Goal: Information Seeking & Learning: Learn about a topic

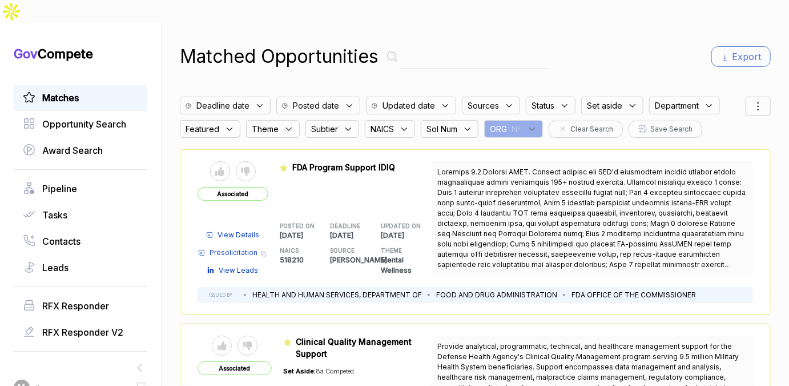
click at [130, 91] on link "Matches" at bounding box center [80, 98] width 115 height 14
click at [501, 123] on span "ORG" at bounding box center [498, 129] width 17 height 12
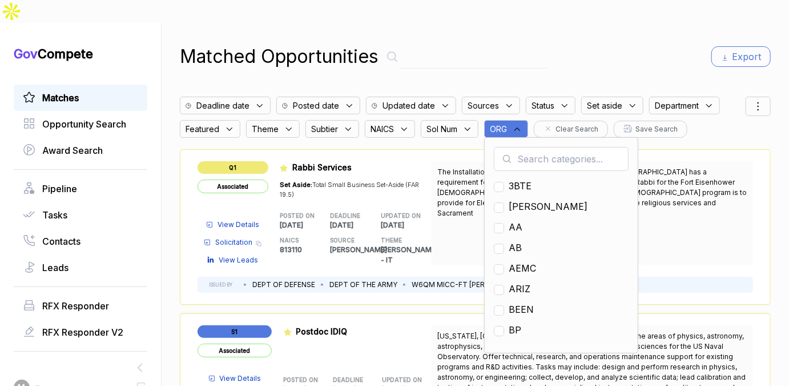
click at [551, 147] on input "text" at bounding box center [561, 159] width 135 height 24
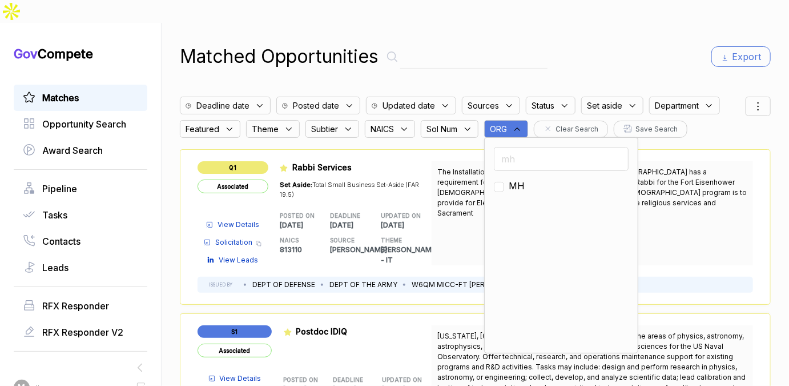
type input "mh"
click at [520, 179] on span "MH" at bounding box center [517, 186] width 16 height 14
checkbox input "true"
click at [629, 43] on div "Matched Opportunities Export" at bounding box center [475, 56] width 591 height 27
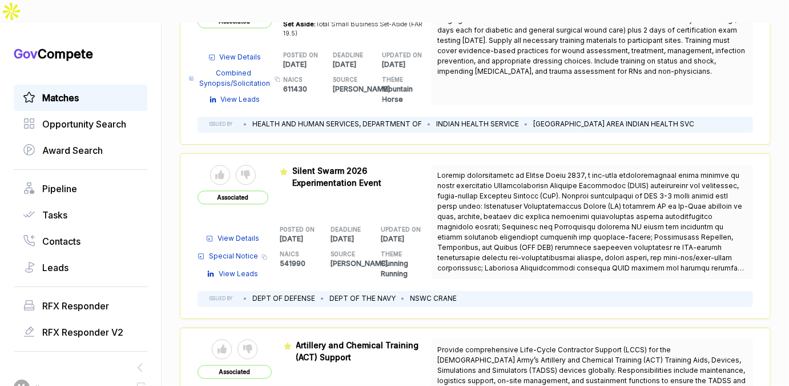
scroll to position [1384, 0]
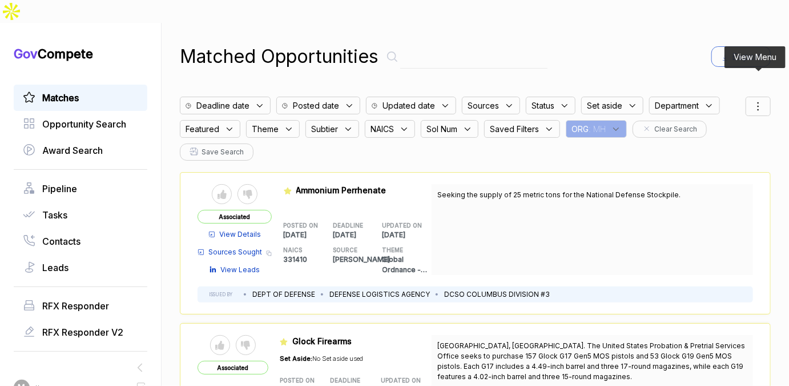
click at [764, 99] on icon at bounding box center [759, 106] width 14 height 14
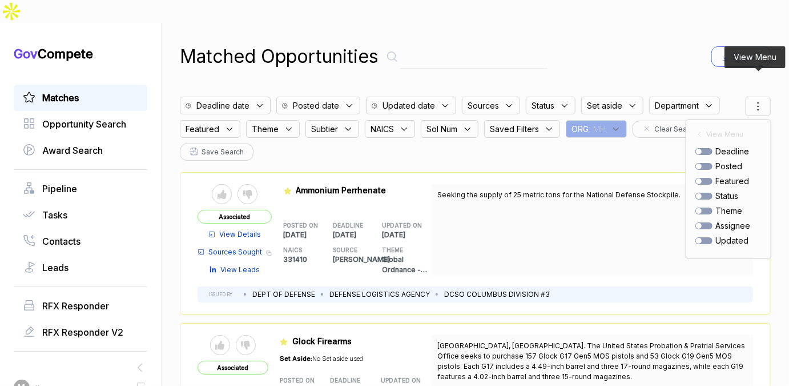
click at [706, 163] on div at bounding box center [704, 166] width 17 height 7
checkbox input "true"
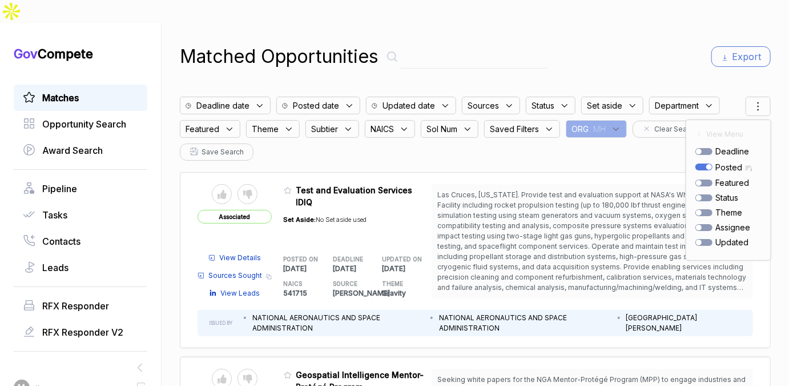
click at [634, 43] on div "Matched Opportunities Export" at bounding box center [475, 56] width 591 height 27
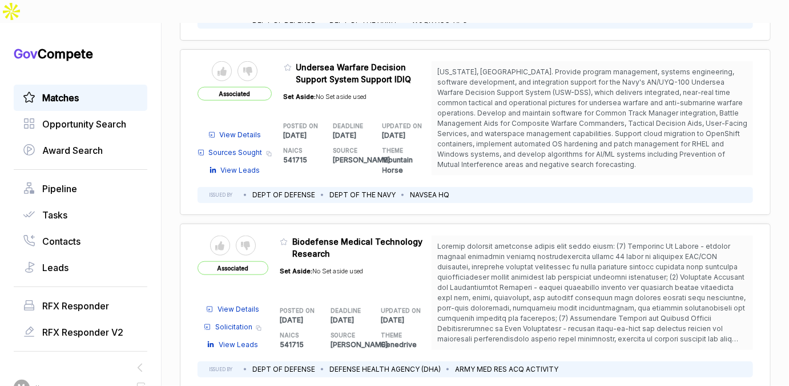
scroll to position [462, 0]
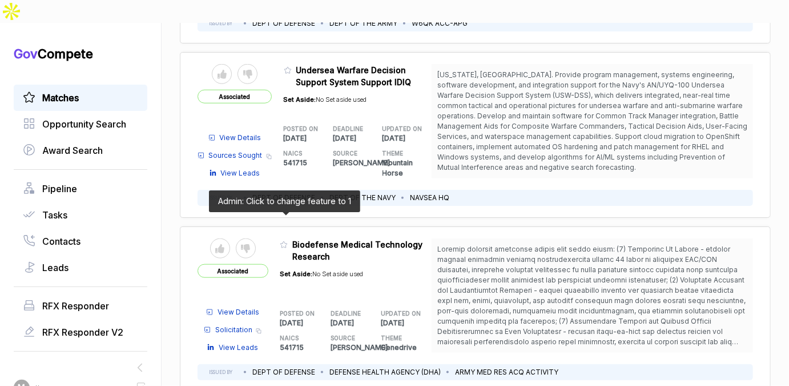
click at [284, 240] on icon at bounding box center [284, 244] width 8 height 8
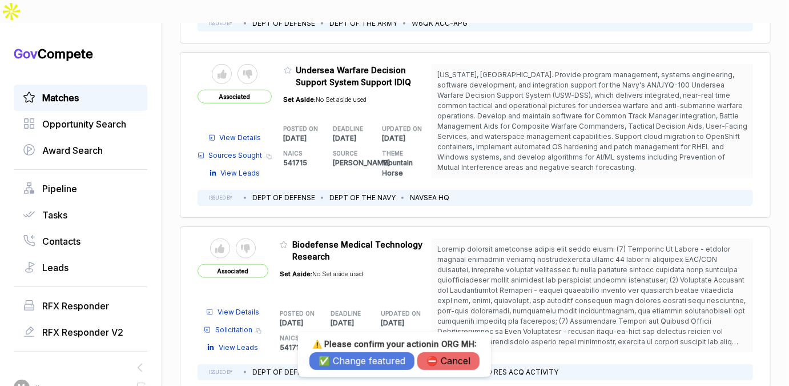
click at [334, 355] on button "✅ Change featured" at bounding box center [362, 361] width 105 height 18
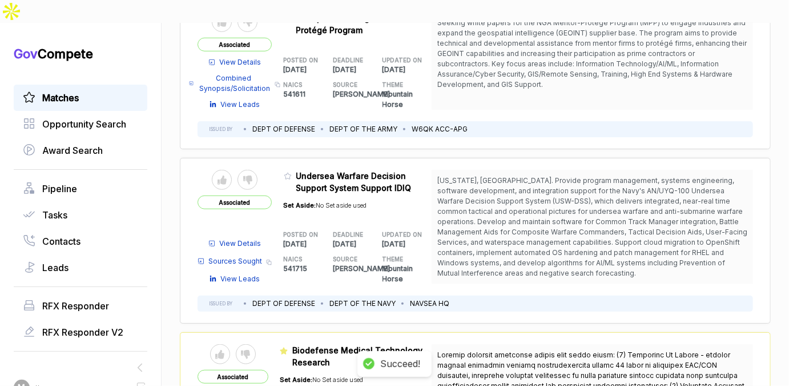
scroll to position [312, 0]
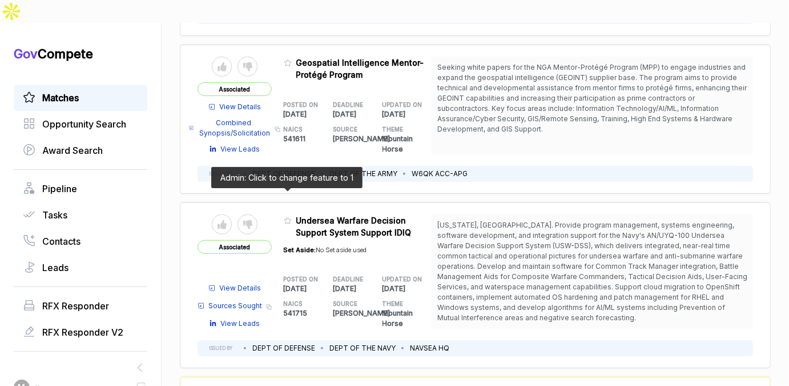
click at [284, 218] on icon at bounding box center [287, 221] width 7 height 6
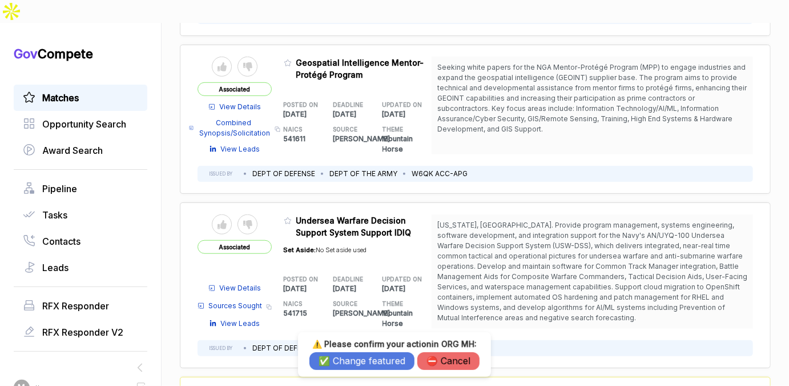
click at [358, 355] on button "✅ Change featured" at bounding box center [362, 361] width 105 height 18
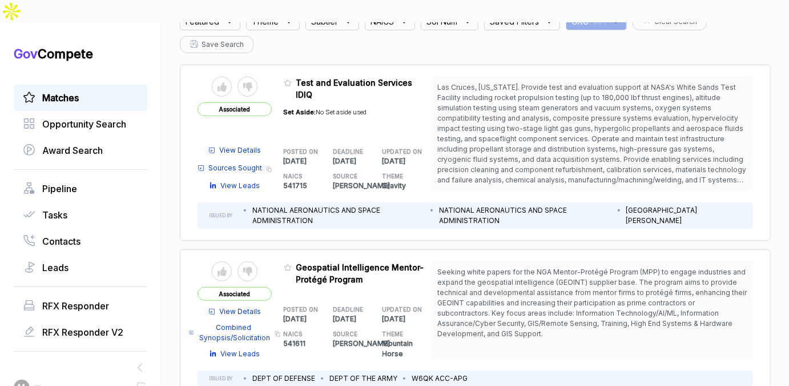
scroll to position [0, 0]
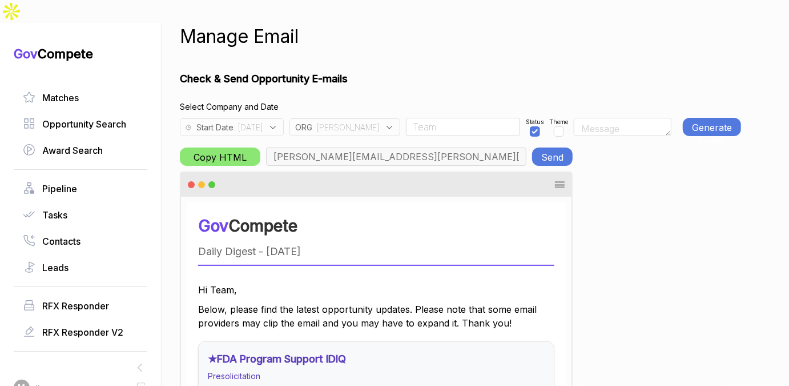
scroll to position [163, 0]
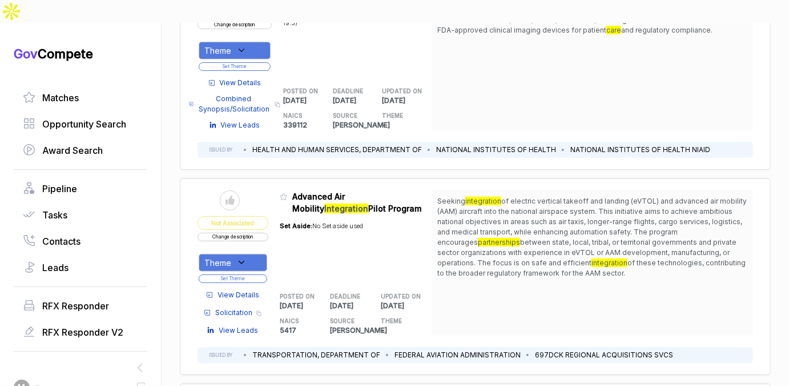
scroll to position [6100, 0]
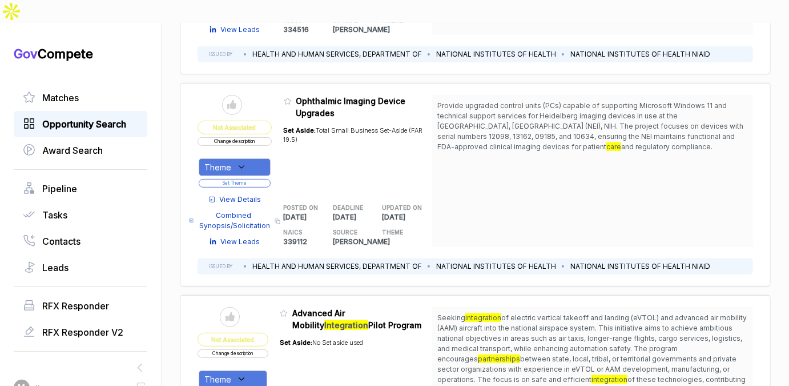
click at [111, 117] on span "Opportunity Search" at bounding box center [84, 124] width 84 height 14
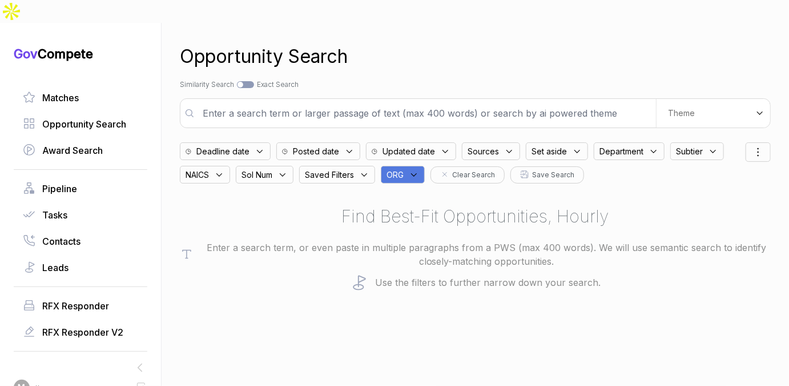
click at [422, 166] on div "ORG" at bounding box center [403, 175] width 44 height 18
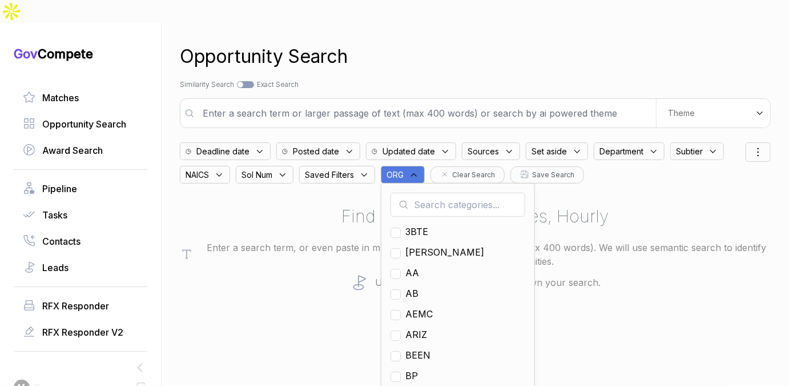
click at [435, 192] on input "text" at bounding box center [458, 204] width 135 height 24
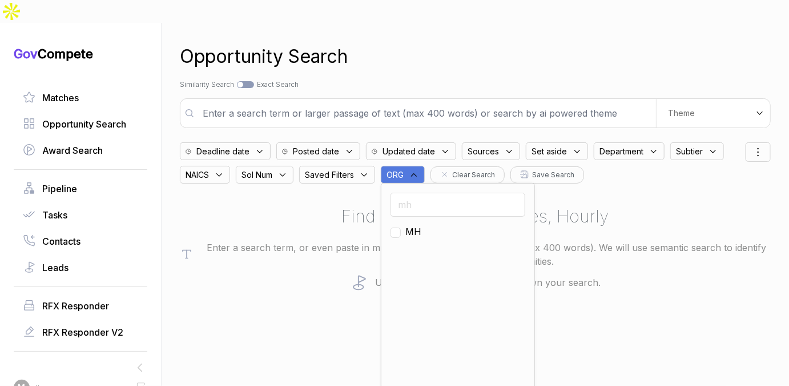
type input "mh"
click at [417, 224] on span "MH" at bounding box center [414, 231] width 16 height 14
checkbox input "true"
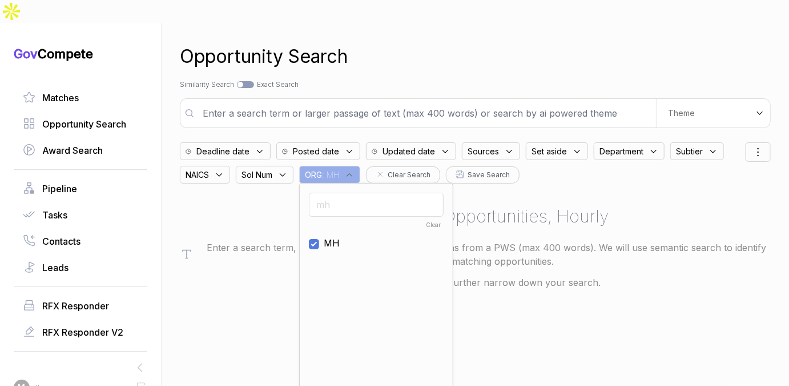
click at [538, 79] on div "Search by Topic Relevance Similarity Search Search by Exact Keyword Match Exact…" at bounding box center [475, 84] width 591 height 10
click at [344, 146] on icon at bounding box center [349, 151] width 10 height 10
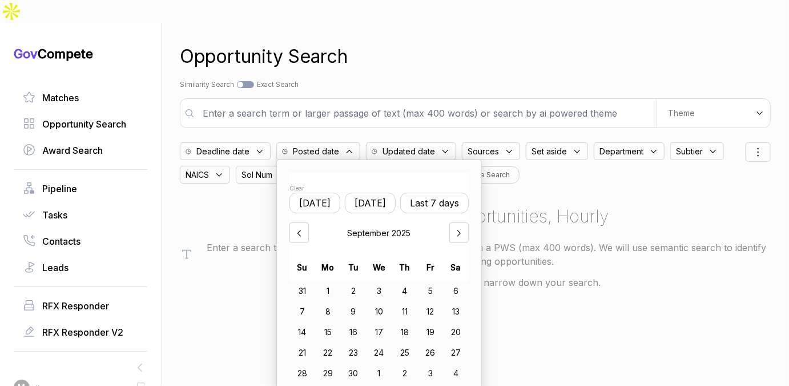
click at [420, 192] on button "Last 7 days" at bounding box center [434, 202] width 69 height 21
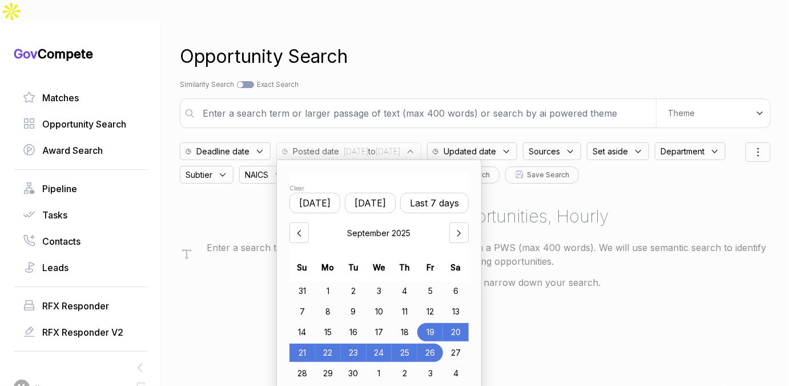
click at [380, 323] on div "17" at bounding box center [380, 332] width 26 height 18
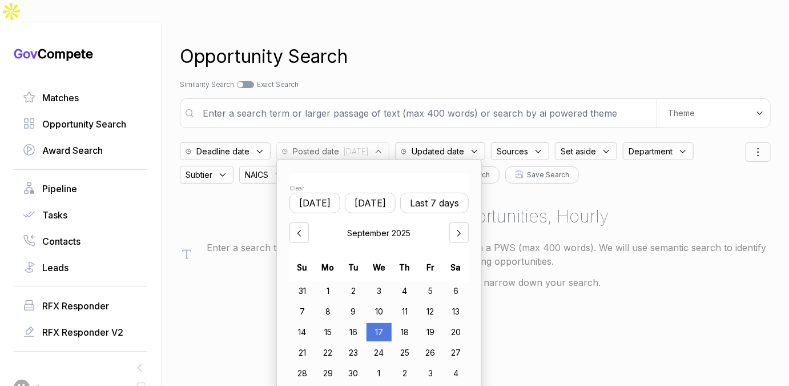
click at [356, 323] on div "16" at bounding box center [354, 332] width 26 height 18
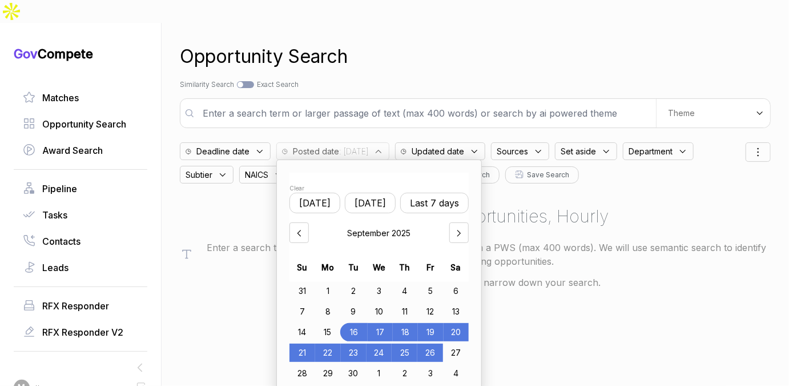
click at [437, 343] on div "26" at bounding box center [431, 352] width 26 height 18
click at [571, 43] on div "Opportunity Search" at bounding box center [475, 56] width 591 height 27
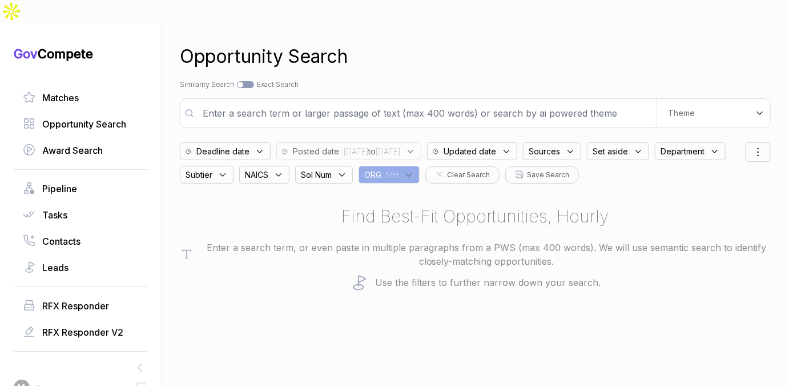
click at [406, 102] on input "text" at bounding box center [426, 113] width 460 height 23
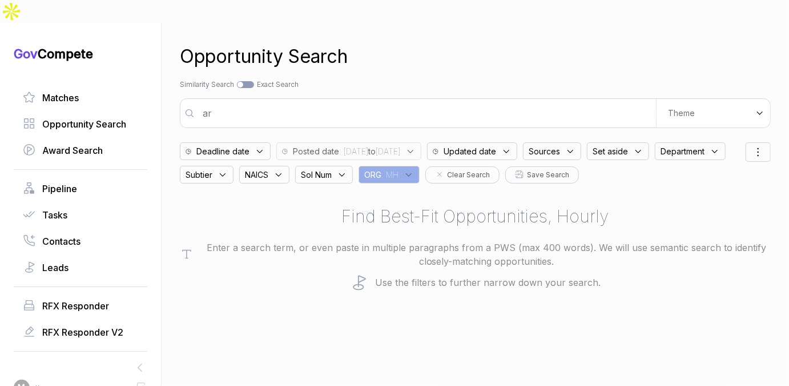
type input "a"
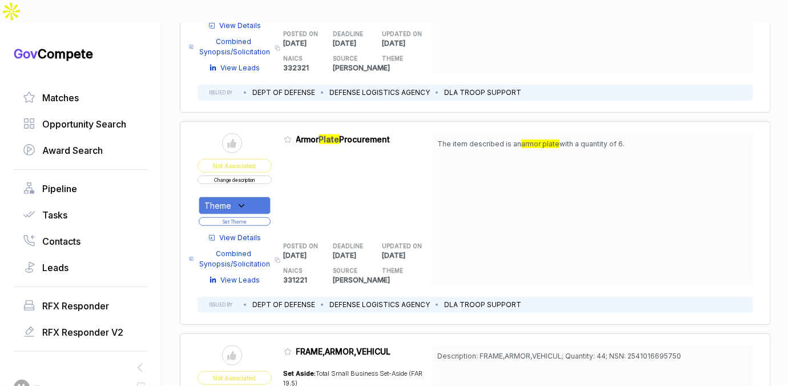
scroll to position [290, 0]
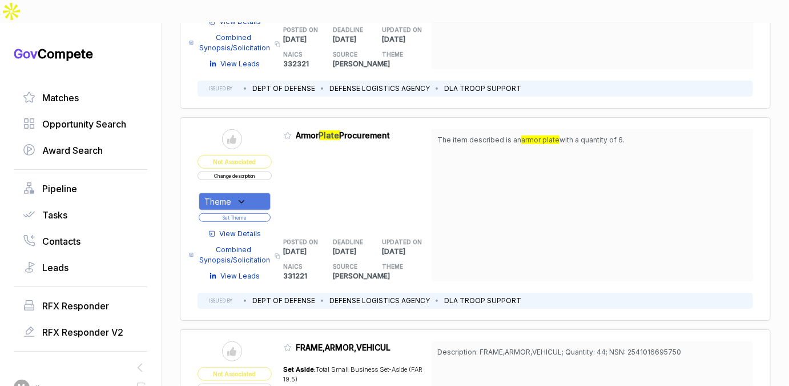
click at [238, 228] on span "View Details" at bounding box center [241, 233] width 42 height 10
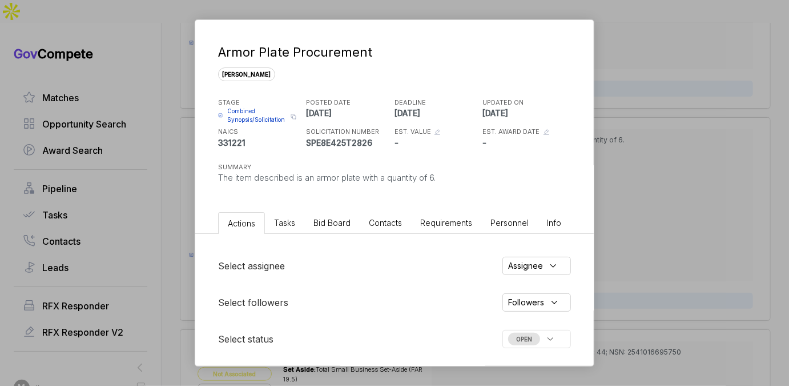
click at [348, 219] on span "Bid Board" at bounding box center [332, 223] width 37 height 10
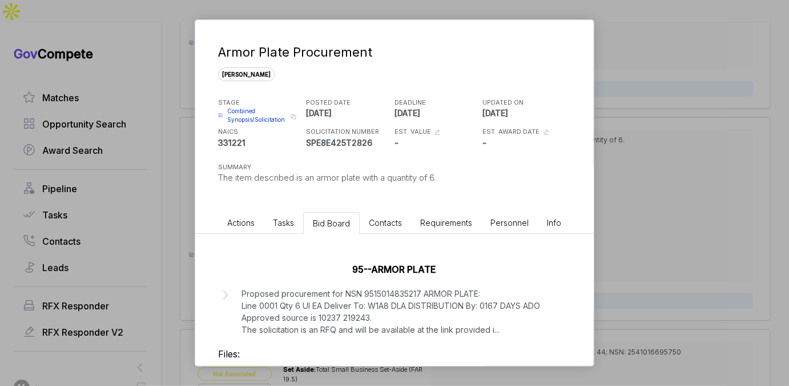
click at [701, 141] on div "Armor Plate Procurement sam STAGE Combined Synopsis/Solicitation Copy link POST…" at bounding box center [394, 193] width 789 height 386
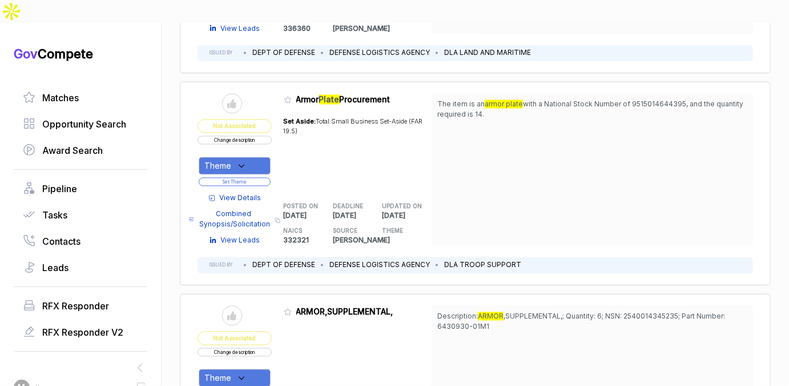
scroll to position [965, 0]
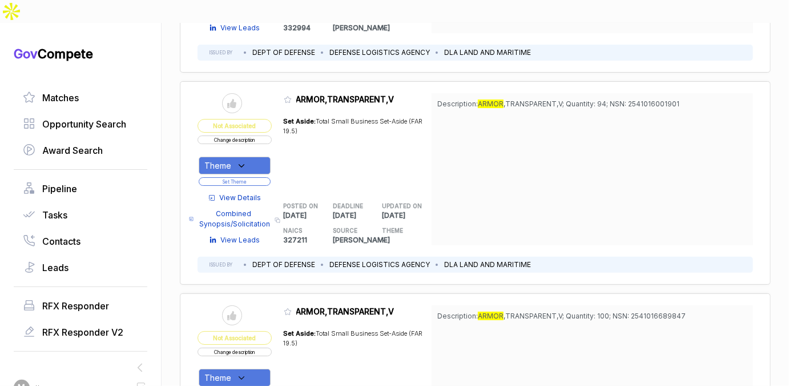
scroll to position [1909, 0]
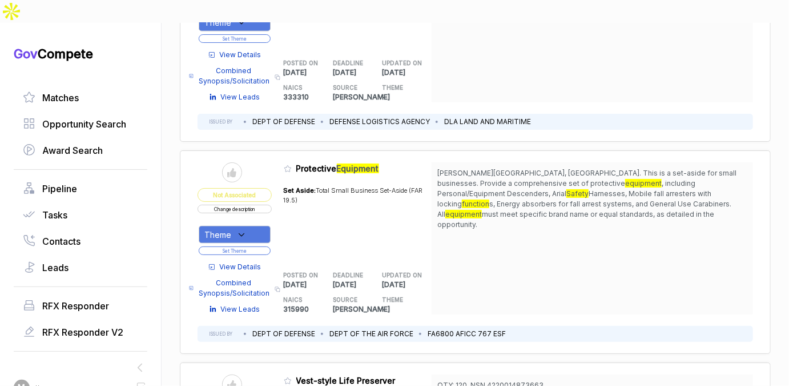
scroll to position [4638, 0]
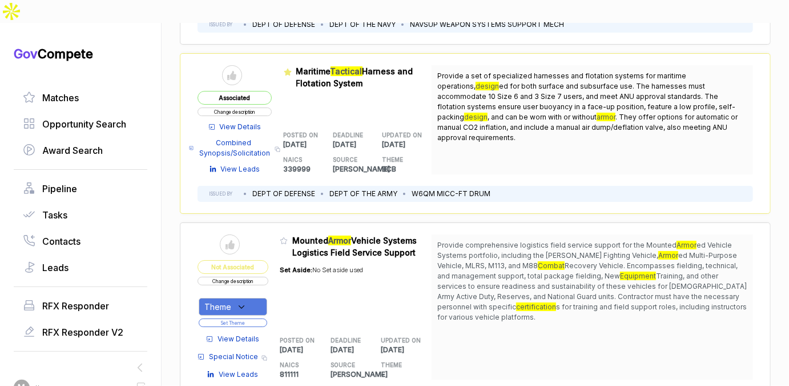
scroll to position [5795, 0]
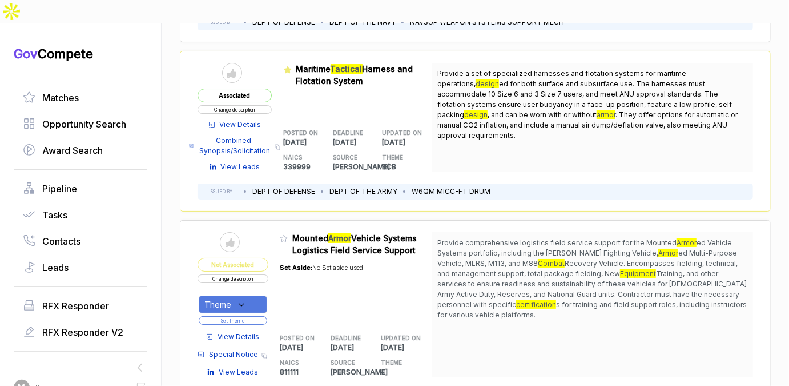
click at [253, 331] on span "View Details" at bounding box center [239, 336] width 42 height 10
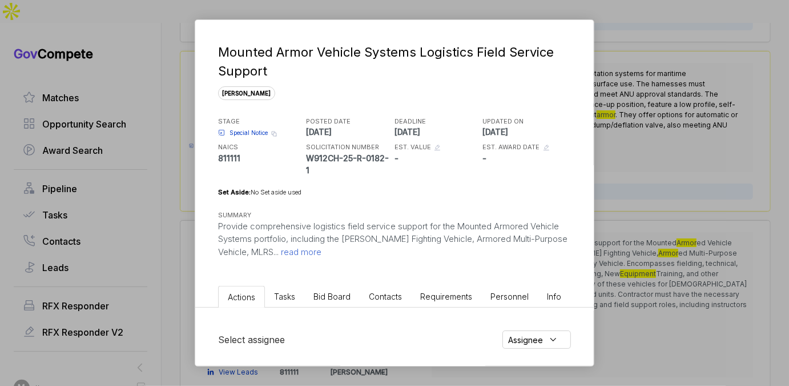
click at [339, 291] on span "Bid Board" at bounding box center [332, 296] width 37 height 10
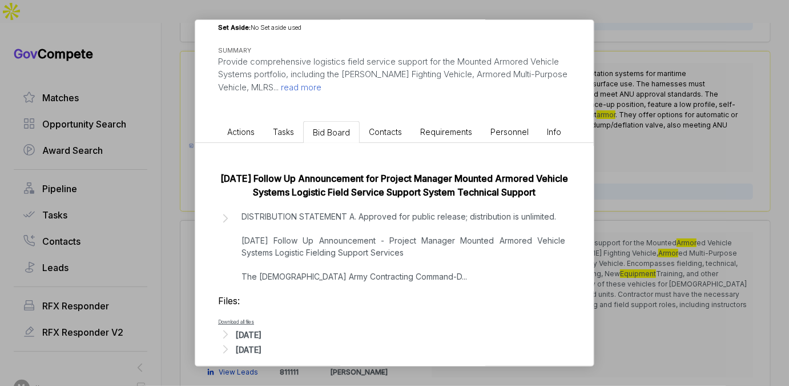
scroll to position [165, 0]
click at [655, 186] on div "Mounted Armor Vehicle Systems Logistics Field Service Support sam STAGE Special…" at bounding box center [394, 193] width 789 height 386
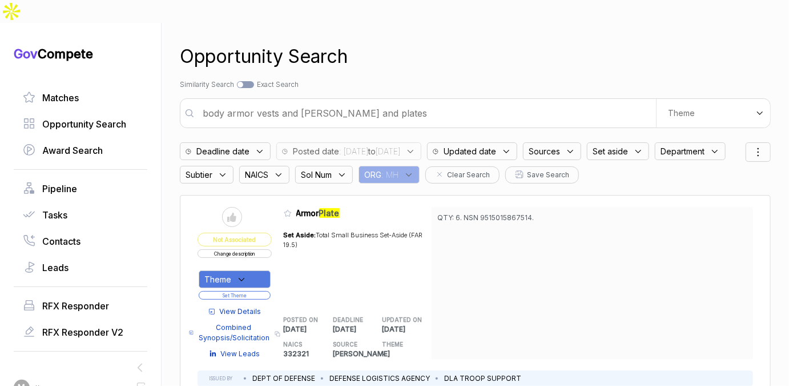
click at [503, 102] on input "body armor vests and shields and plates" at bounding box center [426, 113] width 460 height 23
type input "d"
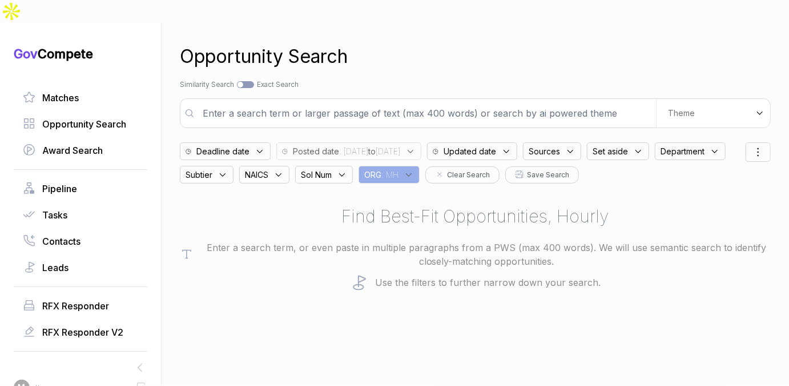
click at [400, 102] on input "text" at bounding box center [426, 113] width 460 height 23
type input "unmanned aircraft vehicle and drone autonomy"
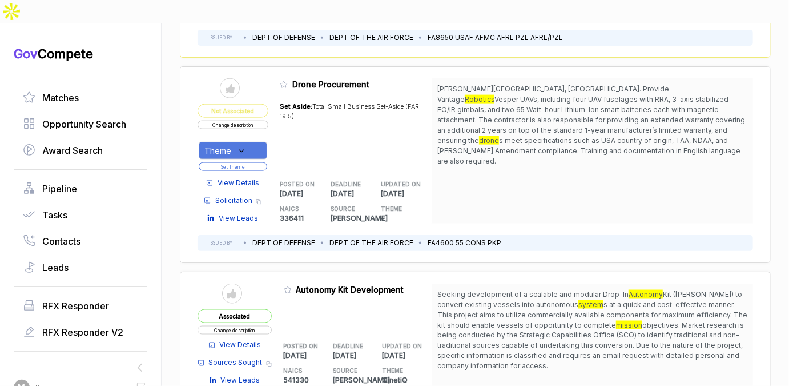
scroll to position [674, 0]
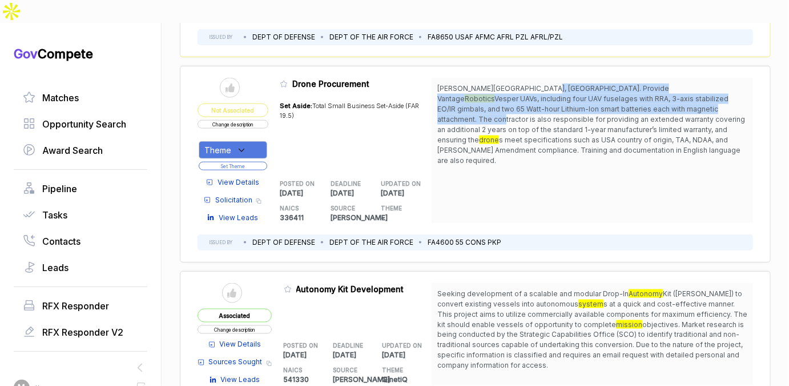
drag, startPoint x: 533, startPoint y: 68, endPoint x: 532, endPoint y: 85, distance: 16.6
click at [532, 84] on span "Offutt AFB, NE. Provide Vantage Robotics Vesper UAVs, including four UAV fusela…" at bounding box center [592, 124] width 310 height 82
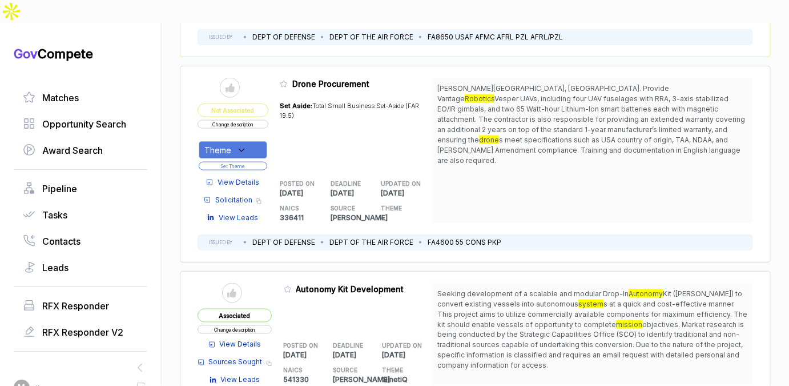
click at [251, 177] on span "View Details" at bounding box center [239, 182] width 42 height 10
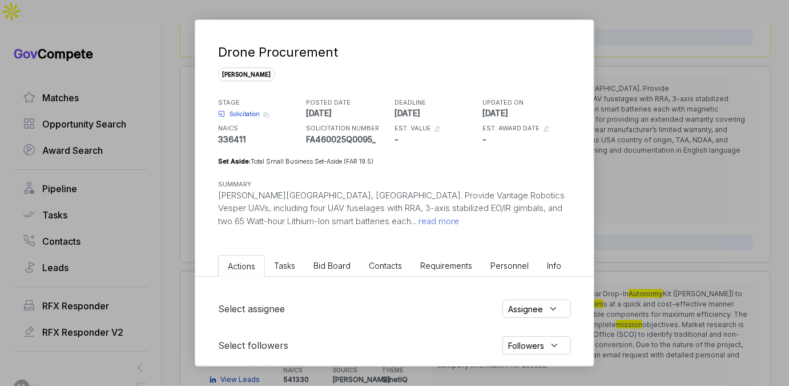
click at [341, 259] on li "Bid Board" at bounding box center [331, 265] width 55 height 21
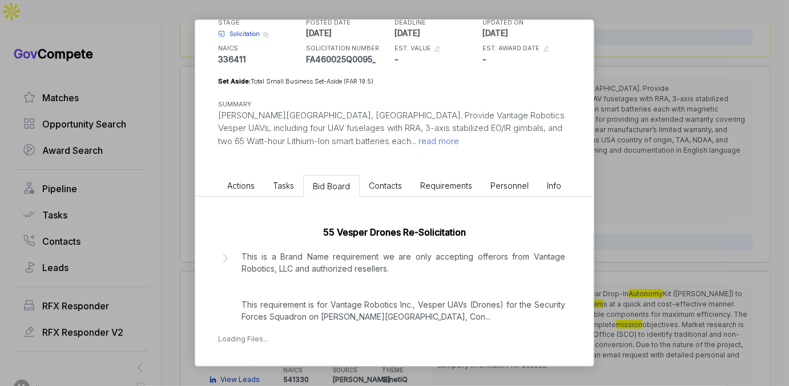
scroll to position [101, 0]
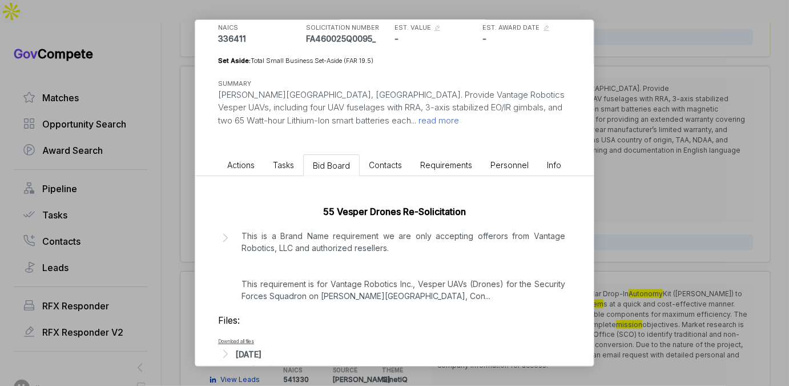
click at [697, 187] on div "Drone Procurement sam STAGE Solicitation Copy link POSTED DATE 2025-09-18 DEADL…" at bounding box center [394, 193] width 789 height 386
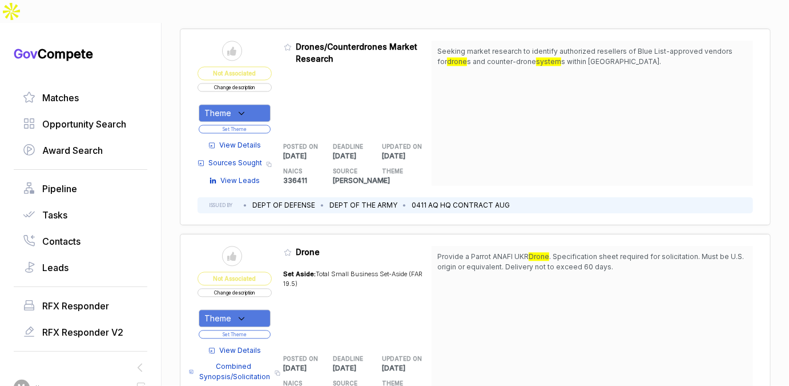
scroll to position [1074, 0]
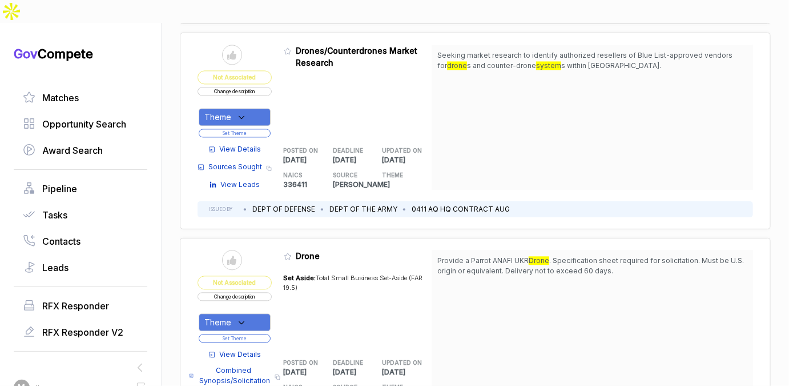
click at [249, 144] on span "View Details" at bounding box center [241, 149] width 42 height 10
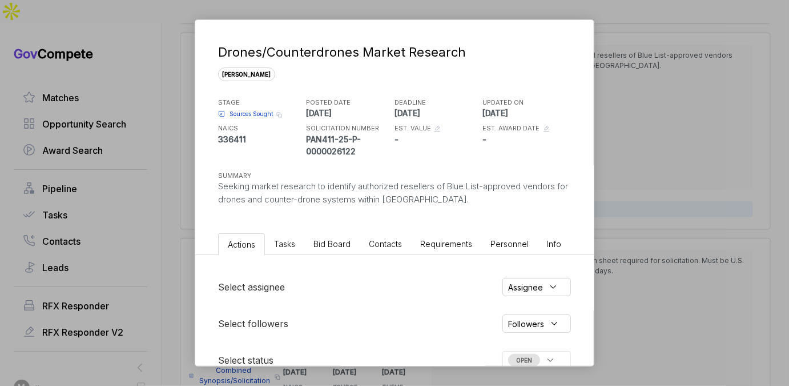
click at [323, 243] on span "Bid Board" at bounding box center [332, 244] width 37 height 10
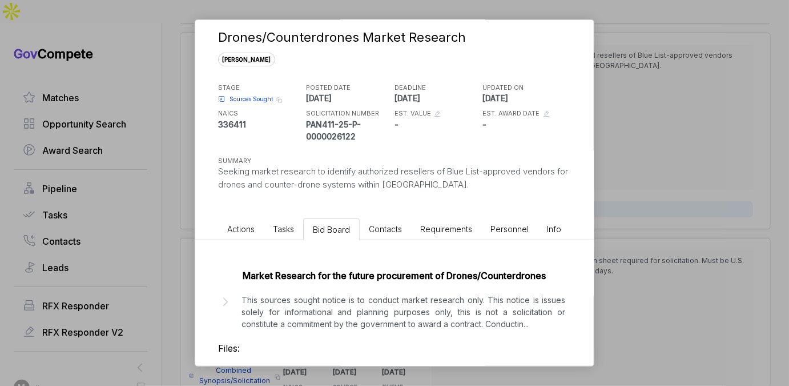
scroll to position [13, 0]
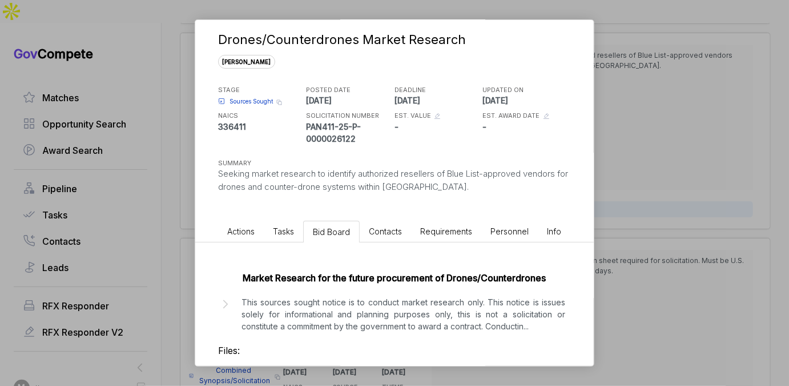
click at [621, 122] on div "Drones/Counterdrones Market Research sam STAGE Sources Sought Copy link POSTED …" at bounding box center [394, 193] width 789 height 386
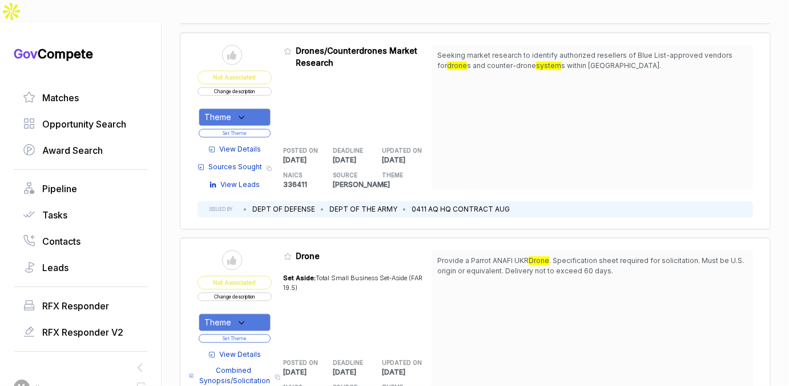
scroll to position [1069, 0]
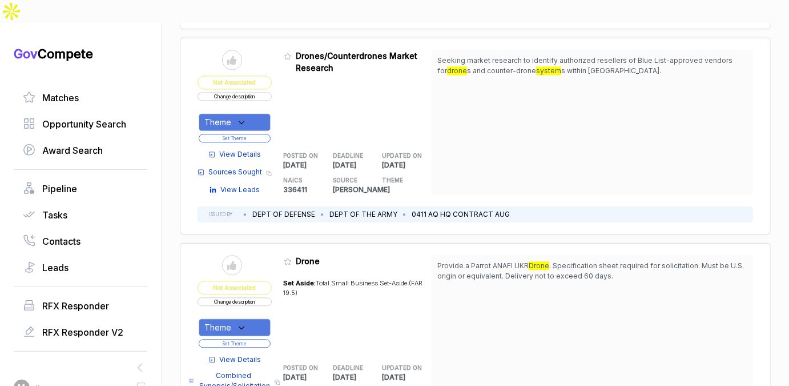
click at [256, 92] on button "Change description" at bounding box center [235, 96] width 74 height 9
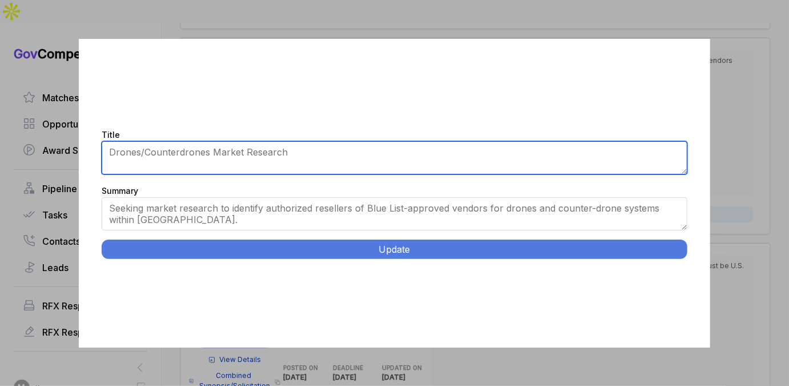
drag, startPoint x: 213, startPoint y: 151, endPoint x: 312, endPoint y: 152, distance: 99.4
click at [312, 152] on textarea "Drones/Counterdrones Market Research" at bounding box center [395, 157] width 586 height 33
type textarea "Drones/Counterdrones"
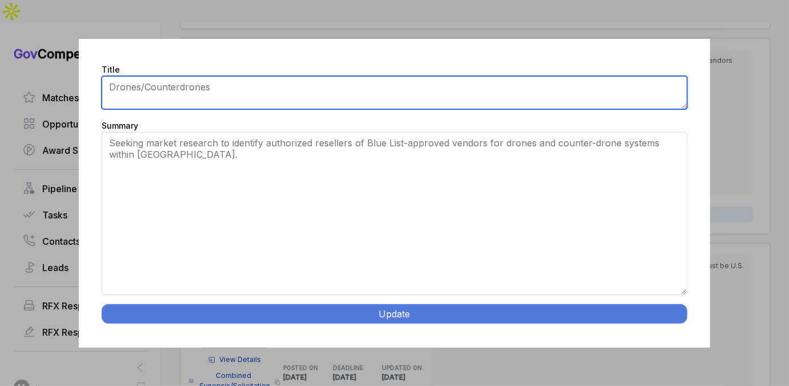
drag, startPoint x: 685, startPoint y: 228, endPoint x: 685, endPoint y: 370, distance: 142.2
click at [685, 370] on div "Title Drones/Counterdrones Market Research Summary Seeking market research to i…" at bounding box center [394, 193] width 789 height 386
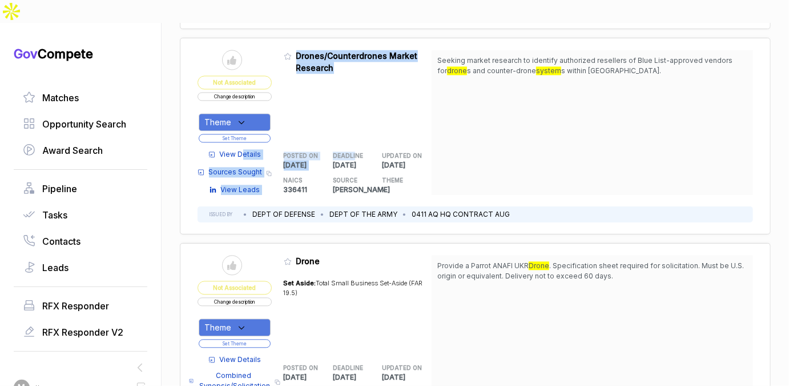
drag, startPoint x: 242, startPoint y: 126, endPoint x: 354, endPoint y: 127, distance: 112.0
click at [354, 127] on table "Send to Pipeline Not Associated Change description Theme Set Theme View Details…" at bounding box center [315, 122] width 234 height 145
click at [261, 92] on button "Change description" at bounding box center [235, 96] width 74 height 9
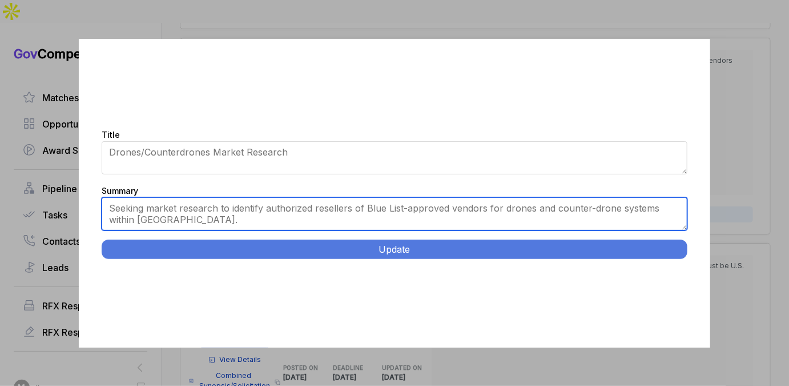
click at [269, 209] on textarea "Seeking market research to identify authorized resellers of Blue List-approved …" at bounding box center [395, 213] width 586 height 33
paste textarea "Blue UAS Drones and Counter-Drones. South Korea. Provide Defense Innovation Uni…"
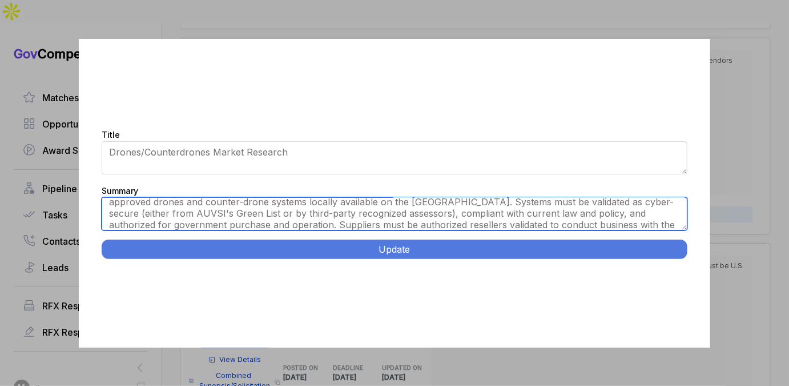
scroll to position [0, 0]
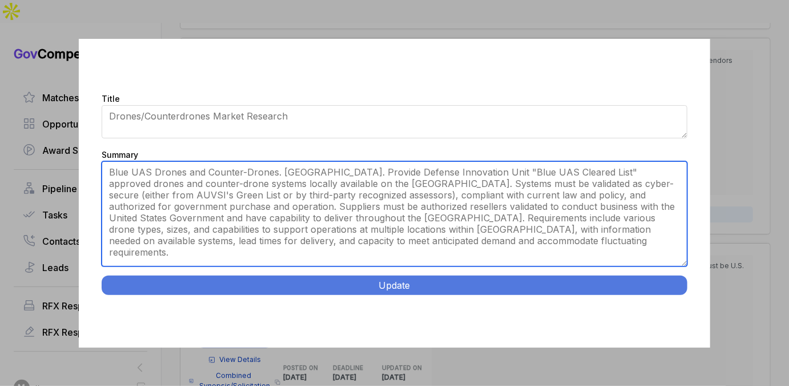
drag, startPoint x: 684, startPoint y: 227, endPoint x: 683, endPoint y: 300, distance: 72.5
click at [683, 300] on div "Title Drones/Counterdrones Market Research Summary Seeking market research to i…" at bounding box center [395, 193] width 632 height 308
click at [278, 172] on textarea "Seeking market research to identify authorized resellers of Blue List-approved …" at bounding box center [395, 213] width 586 height 105
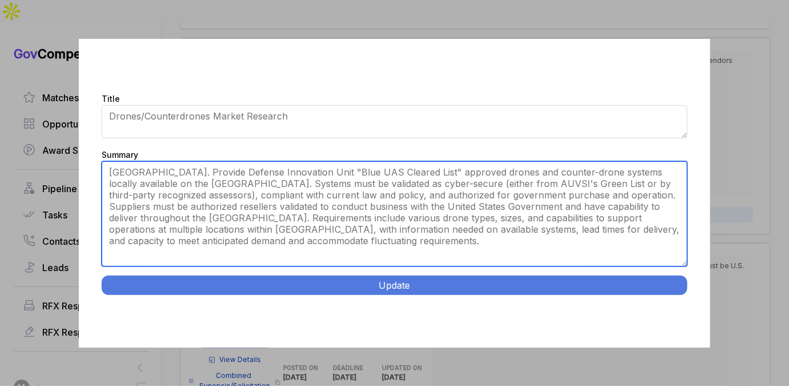
type textarea "South Korea. Provide Defense Innovation Unit "Blue UAS Cleared List" approved d…"
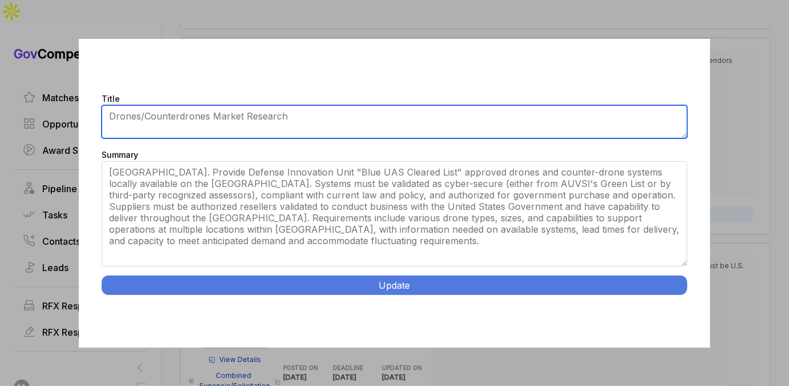
click at [304, 122] on textarea "Drones/Counterdrones Market Research" at bounding box center [395, 121] width 586 height 33
paste textarea "Blue UAS Drones and Counter-Drones."
type textarea "Blue UAS Drones and Counter-Drones"
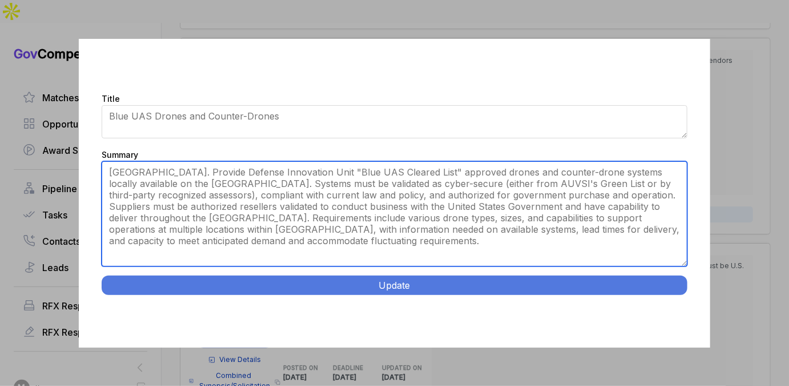
drag, startPoint x: 299, startPoint y: 184, endPoint x: 311, endPoint y: 218, distance: 36.1
click at [311, 218] on textarea "Seeking market research to identify authorized resellers of Blue List-approved …" at bounding box center [395, 213] width 586 height 105
drag, startPoint x: 400, startPoint y: 241, endPoint x: 279, endPoint y: 217, distance: 124.0
click at [279, 217] on textarea "Seeking market research to identify authorized resellers of Blue List-approved …" at bounding box center [395, 213] width 586 height 105
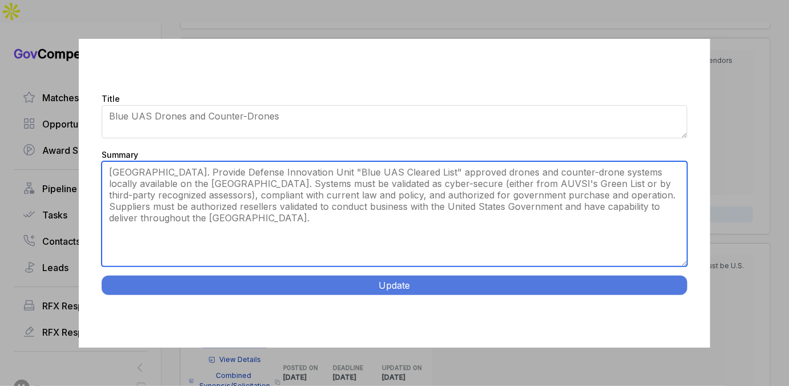
type textarea "South Korea. Provide Defense Innovation Unit "Blue UAS Cleared List" approved d…"
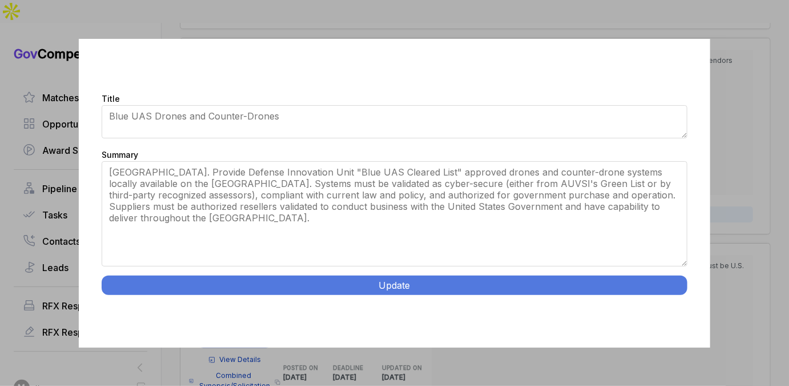
click at [348, 283] on button "Update" at bounding box center [395, 284] width 586 height 19
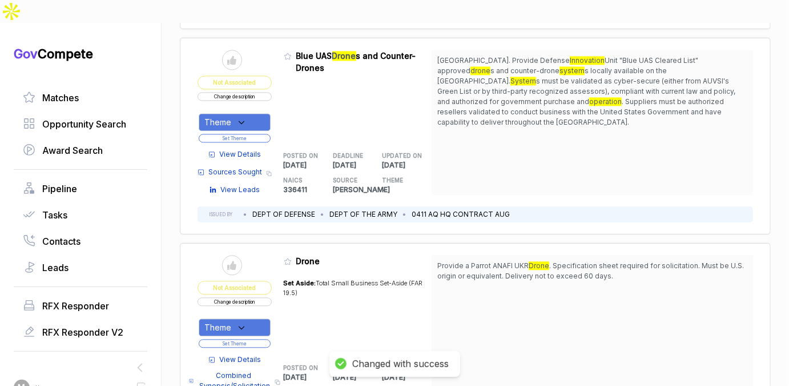
click at [246, 113] on div "Theme" at bounding box center [235, 122] width 72 height 18
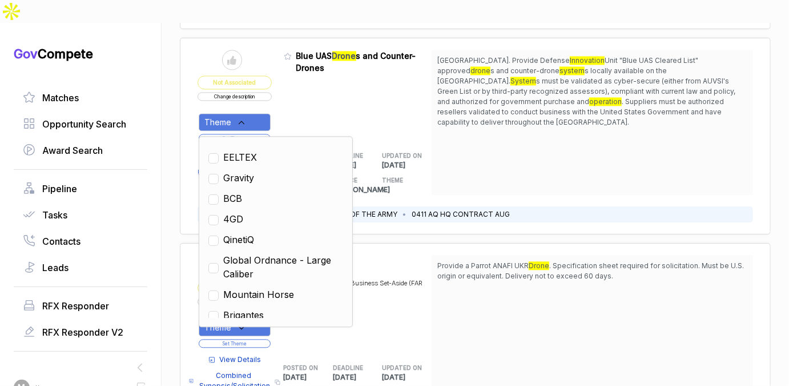
click at [247, 232] on span "QinetiQ" at bounding box center [238, 239] width 31 height 14
checkbox input "true"
click at [389, 93] on div "Admin: Click to change feature to 1 PAN411-25-P-0000026122 Blue UAS Drone s and…" at bounding box center [358, 122] width 148 height 145
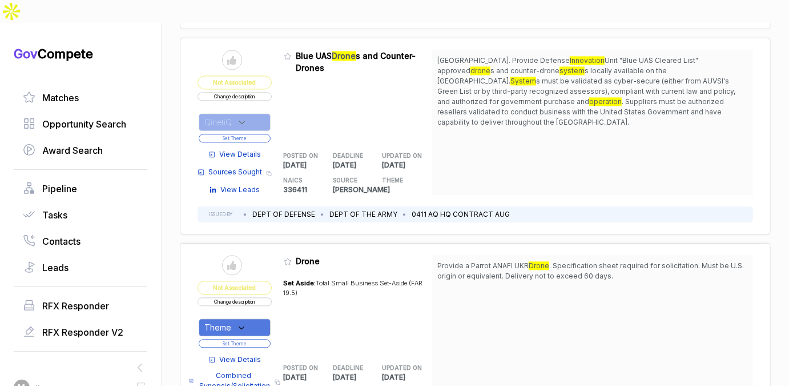
click at [256, 134] on button "Set Theme" at bounding box center [235, 138] width 72 height 9
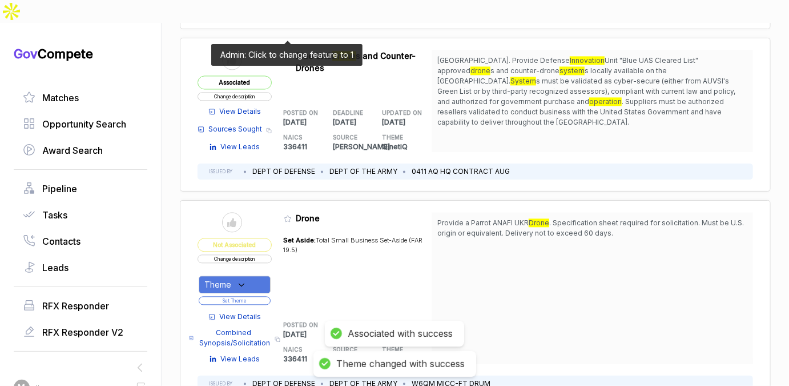
click at [285, 52] on icon at bounding box center [288, 56] width 8 height 8
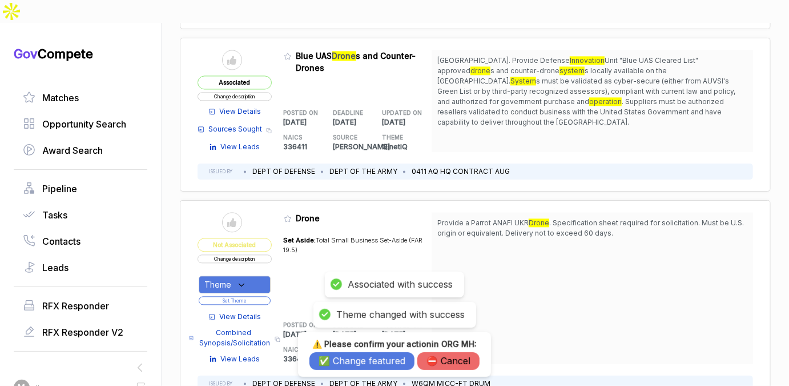
click at [352, 364] on button "✅ Change featured" at bounding box center [362, 361] width 105 height 18
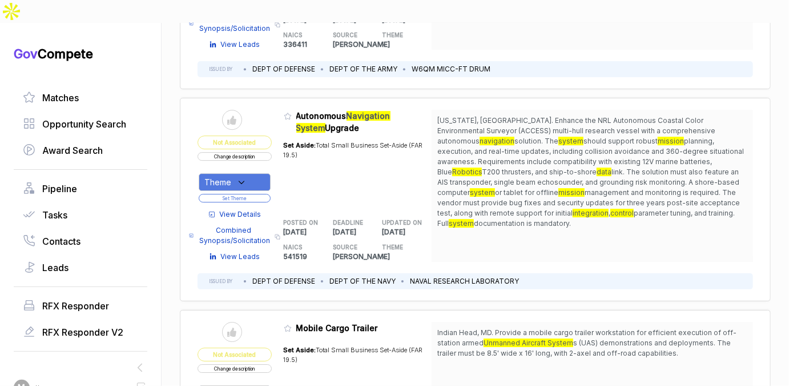
scroll to position [1597, 0]
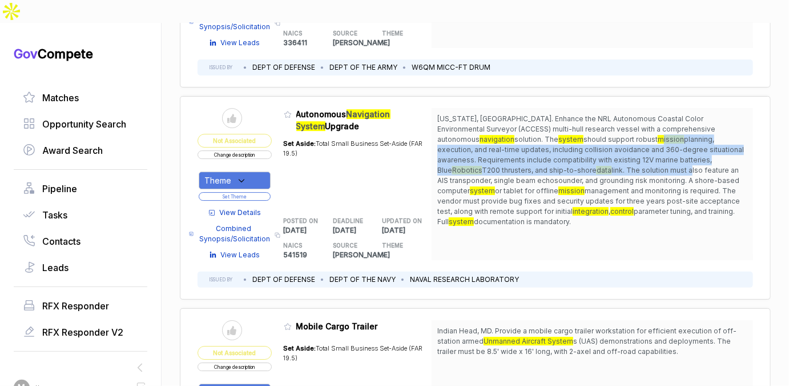
drag, startPoint x: 552, startPoint y: 109, endPoint x: 549, endPoint y: 137, distance: 28.1
click at [549, 137] on span "Washington, DC. Enhance the NRL Autonomous Coastal Color Environmental Surveyor…" at bounding box center [592, 170] width 310 height 113
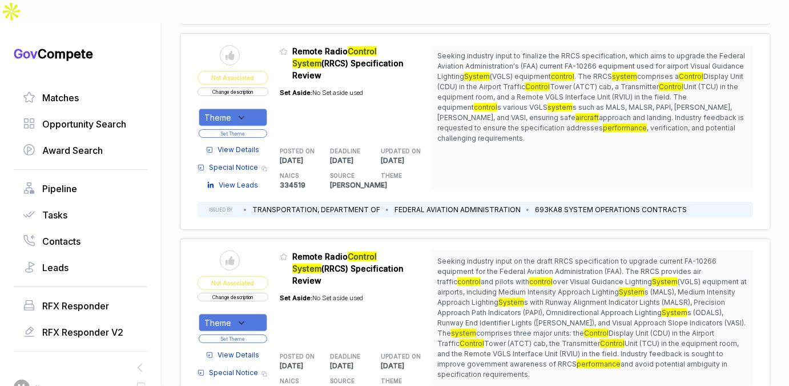
scroll to position [2508, 0]
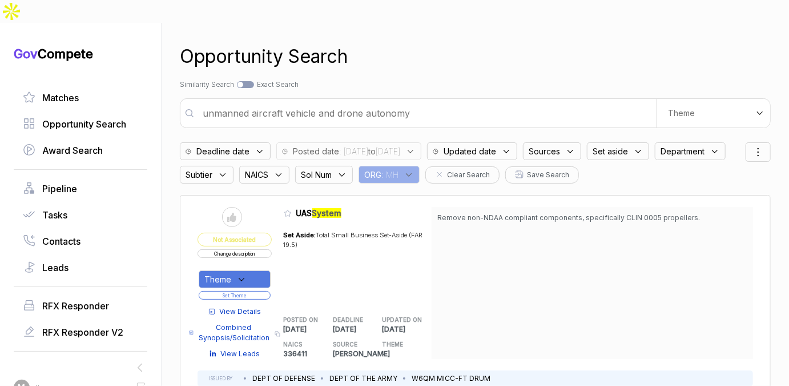
click at [702, 99] on div "Theme" at bounding box center [713, 113] width 114 height 29
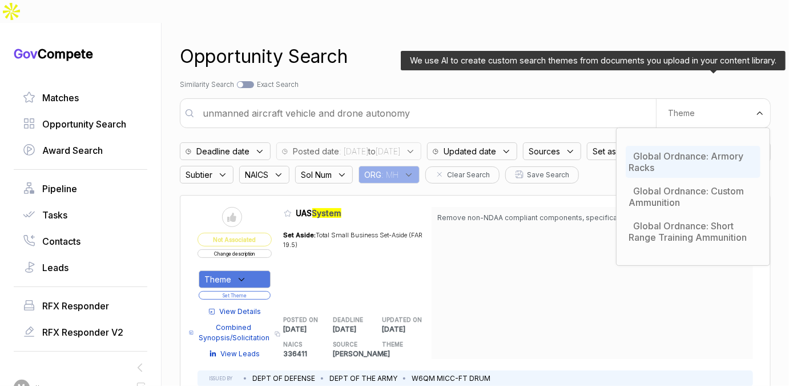
click at [701, 150] on span "Global Ordnance: Armory Racks" at bounding box center [686, 161] width 115 height 23
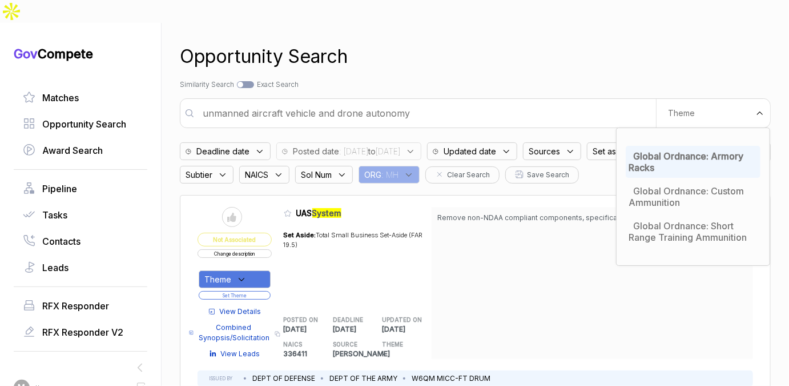
click at [652, 51] on div "Opportunity Search Search by Topic Relevance Similarity Search Search by Exact …" at bounding box center [475, 216] width 591 height 386
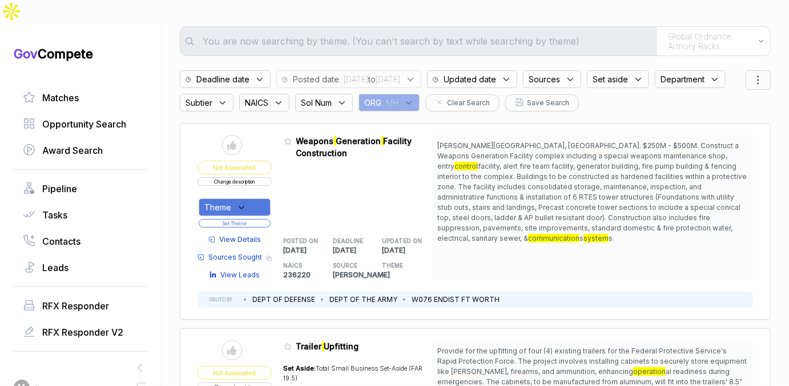
scroll to position [74, 0]
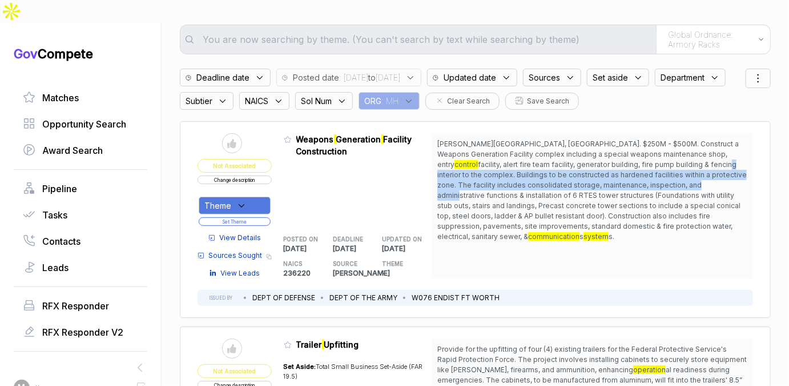
drag, startPoint x: 551, startPoint y: 143, endPoint x: 554, endPoint y: 158, distance: 15.2
click at [554, 160] on span "facility, alert fire team facility, generator building, fire pump building & fe…" at bounding box center [592, 200] width 310 height 81
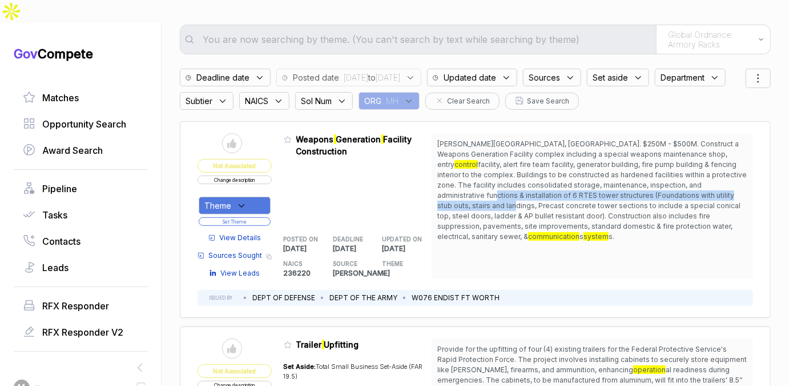
drag, startPoint x: 587, startPoint y: 162, endPoint x: 588, endPoint y: 175, distance: 13.2
click at [588, 175] on span "facility, alert fire team facility, generator building, fire pump building & fe…" at bounding box center [592, 200] width 310 height 81
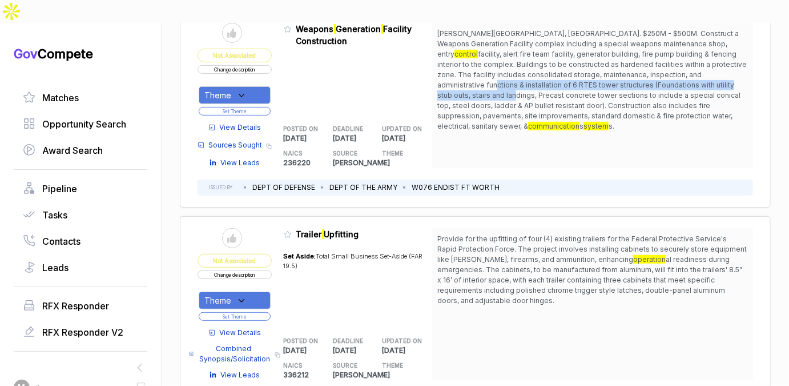
scroll to position [0, 0]
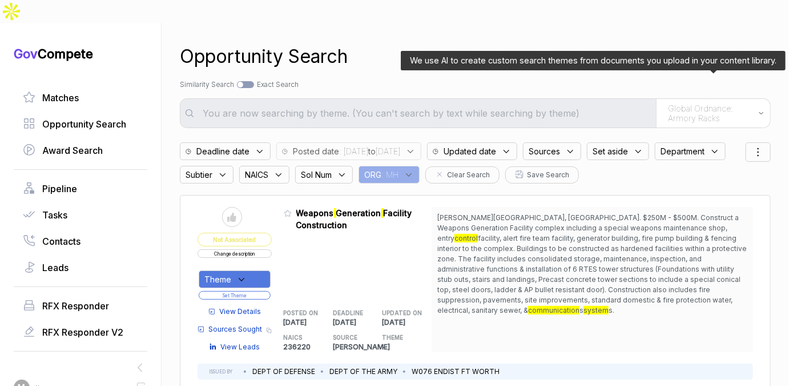
click at [734, 103] on span "Global Ordnance: Armory Racks" at bounding box center [710, 113] width 85 height 20
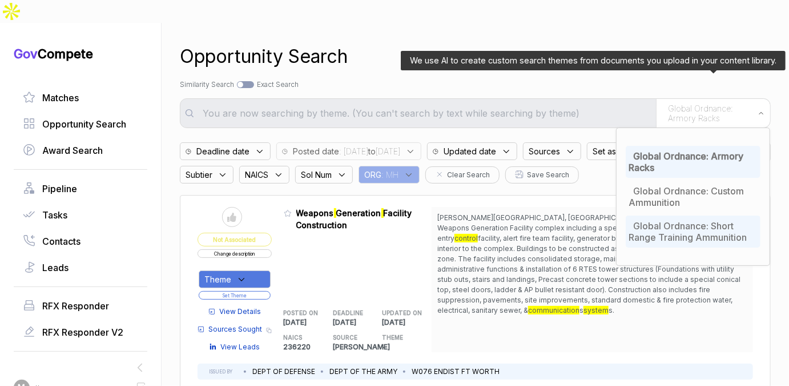
click at [694, 220] on span "Global Ordnance: Short Range Training Ammunition" at bounding box center [688, 231] width 118 height 23
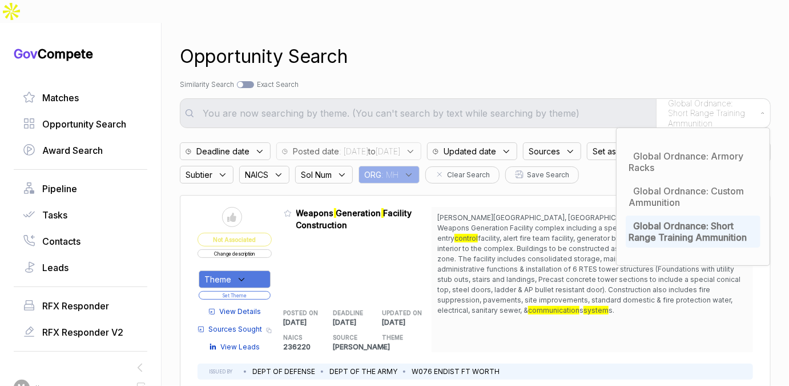
click at [691, 43] on div "Opportunity Search" at bounding box center [475, 56] width 591 height 27
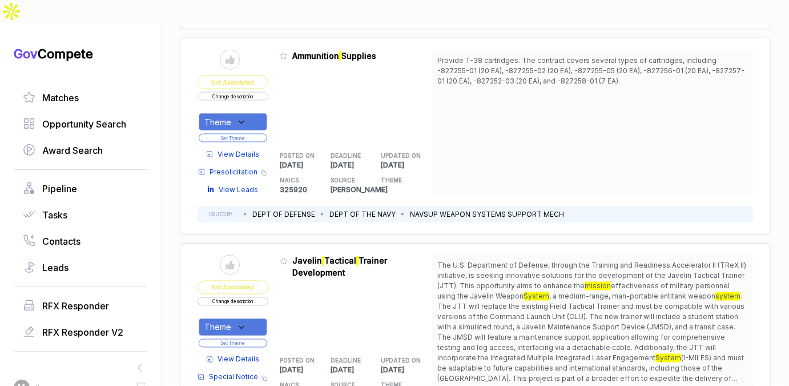
scroll to position [790, 0]
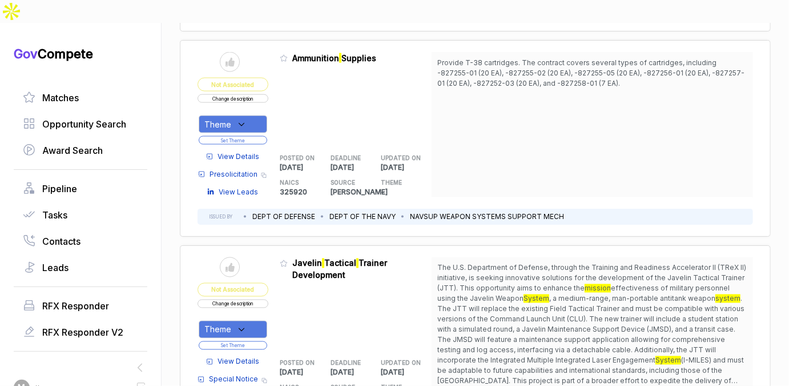
click at [251, 151] on span "View Details" at bounding box center [239, 156] width 42 height 10
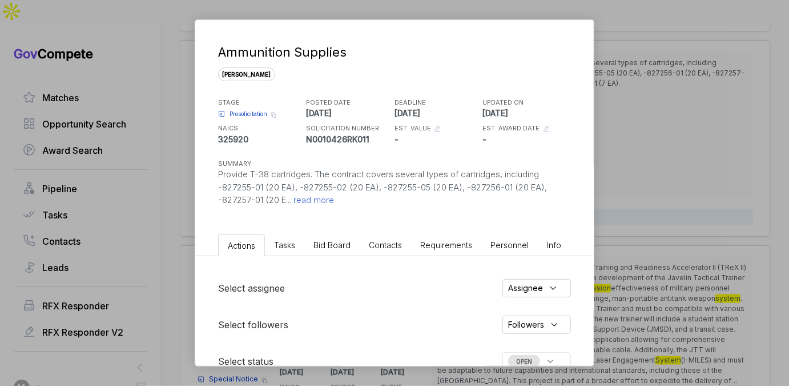
click at [339, 232] on ul "Actions Tasks Bid Board Contacts Requirements Personnel Info" at bounding box center [394, 243] width 399 height 26
click at [336, 241] on span "Bid Board" at bounding box center [332, 245] width 37 height 10
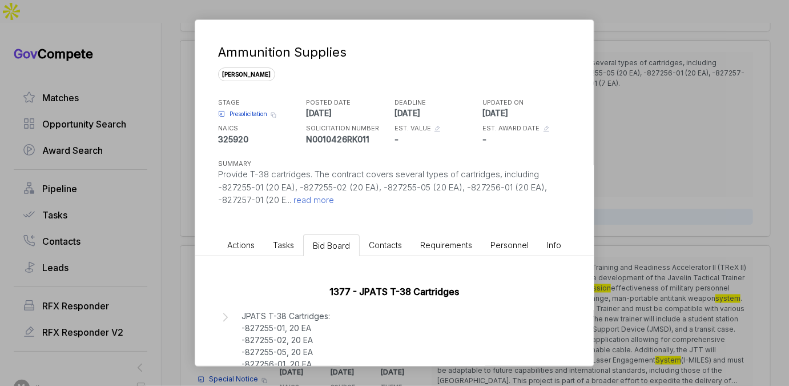
click at [647, 219] on div "Ammunition Supplies sam STAGE Presolicitation Copy link POSTED DATE 2025-09-25 …" at bounding box center [394, 193] width 789 height 386
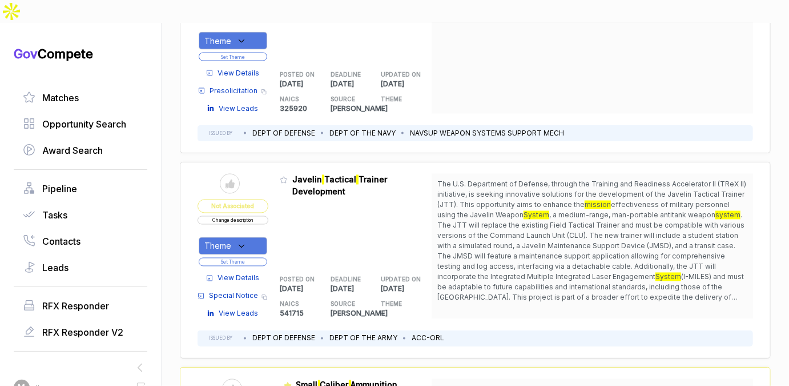
scroll to position [874, 0]
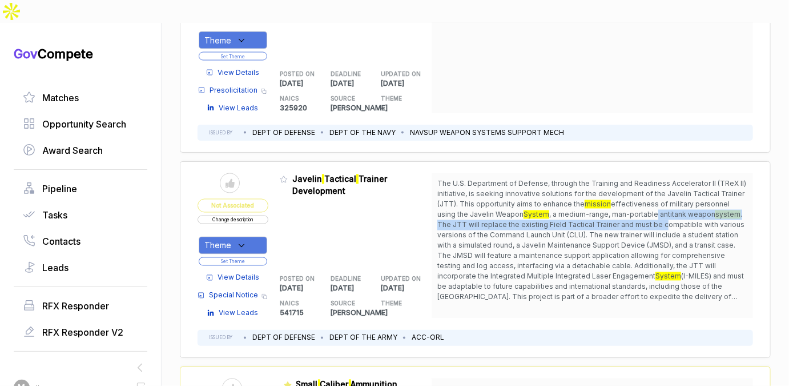
drag, startPoint x: 630, startPoint y: 184, endPoint x: 631, endPoint y: 196, distance: 12.0
click at [631, 196] on span "The U.S. Department of Defense, through the Training and Readiness Accelerator …" at bounding box center [592, 240] width 310 height 123
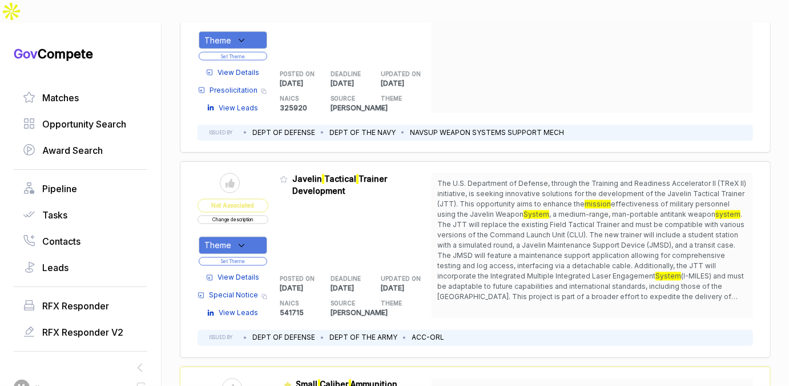
click at [237, 272] on span "View Details" at bounding box center [239, 277] width 42 height 10
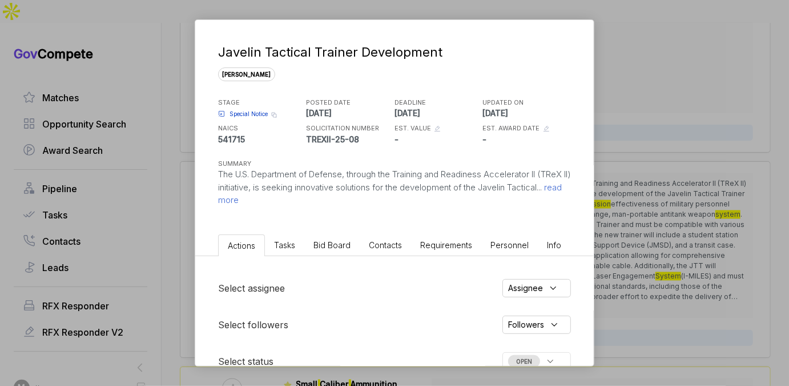
click at [332, 238] on li "Bid Board" at bounding box center [331, 244] width 55 height 21
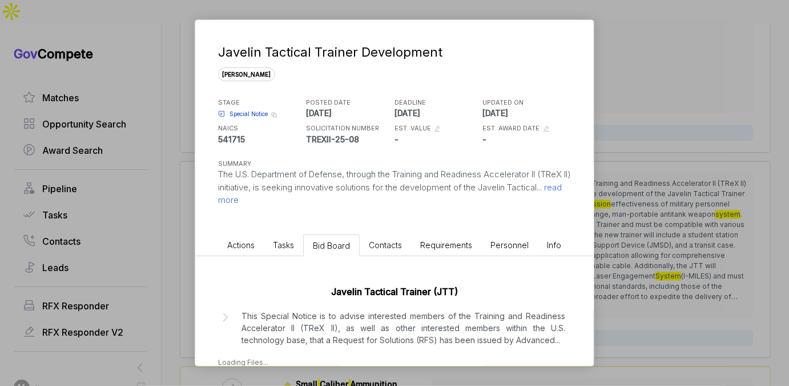
click at [354, 314] on p "This Special Notice is to advise interested members of the Training and Readine…" at bounding box center [404, 328] width 324 height 36
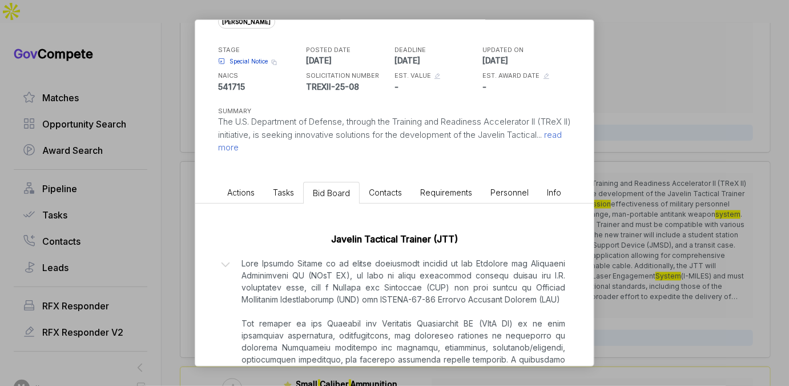
scroll to position [53, 0]
click at [641, 240] on div "Javelin Tactical Trainer Development sam STAGE Special Notice Copy link POSTED …" at bounding box center [394, 193] width 789 height 386
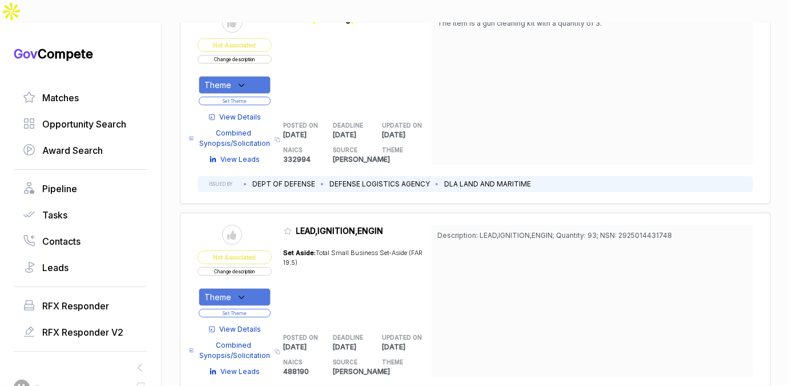
scroll to position [1840, 0]
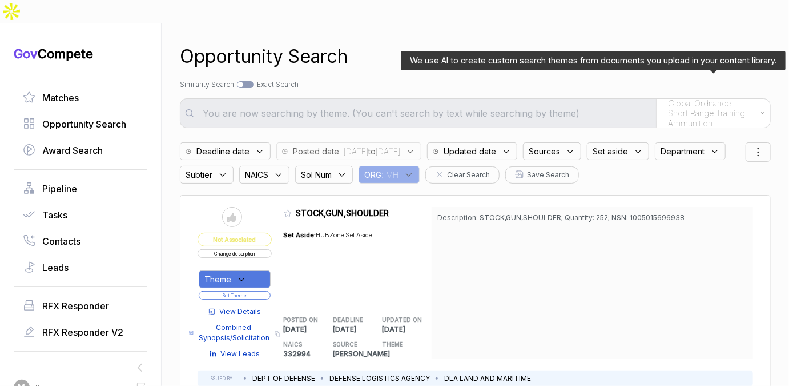
click at [721, 98] on span "Global Ordnance: Short Range Training Ammunition" at bounding box center [711, 113] width 87 height 30
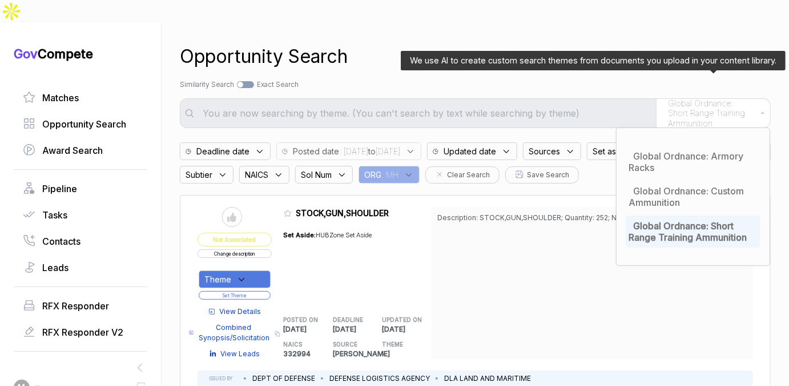
click at [673, 220] on span "Global Ordnance: Short Range Training Ammunition" at bounding box center [688, 231] width 118 height 23
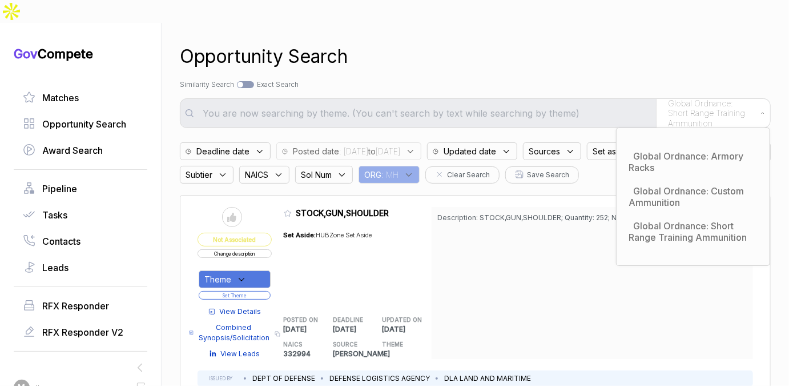
click at [547, 50] on div "Opportunity Search Search by Topic Relevance Similarity Search Search by Exact …" at bounding box center [475, 216] width 591 height 386
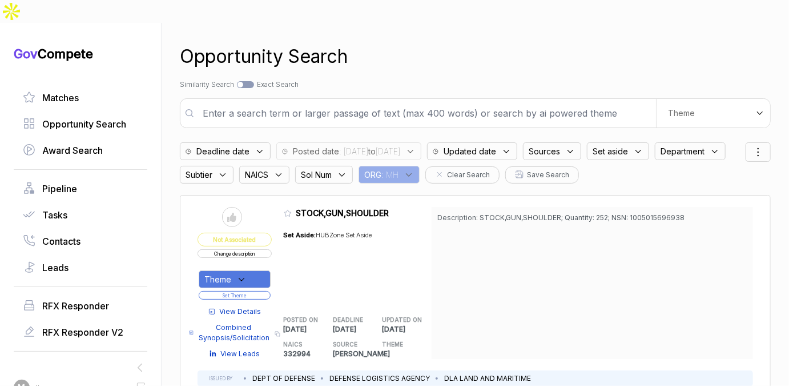
click at [547, 102] on input "text" at bounding box center [426, 113] width 460 height 23
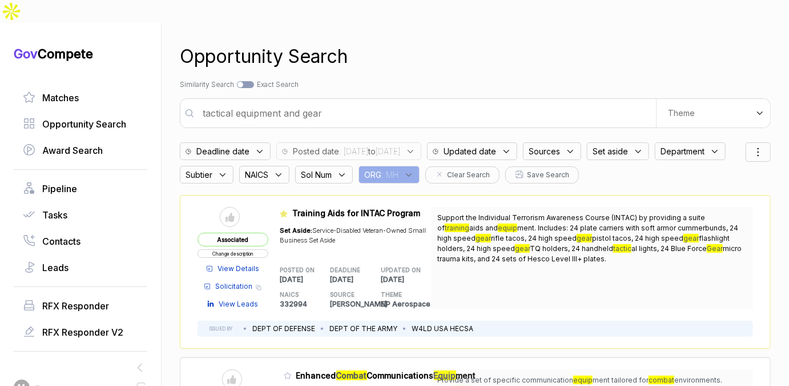
click at [434, 102] on input "tactical equipment and gear" at bounding box center [426, 113] width 460 height 23
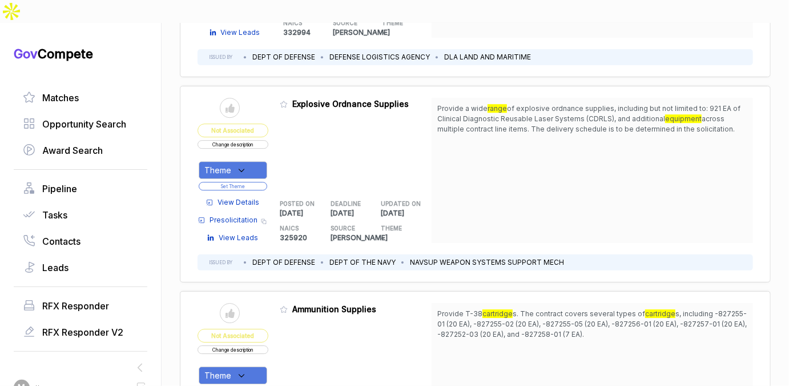
scroll to position [1494, 0]
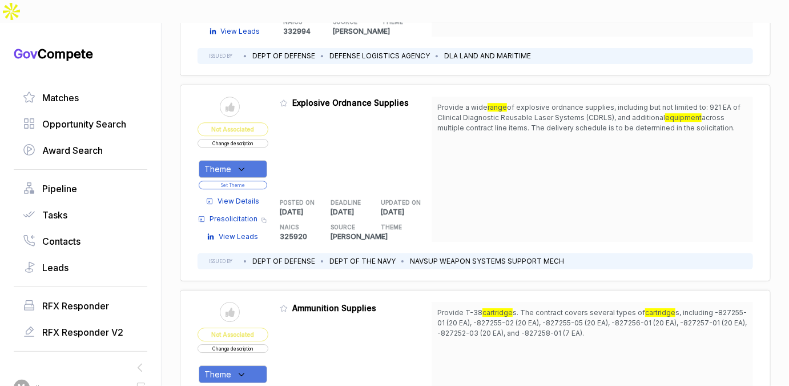
type input "guns and ammunition"
click at [237, 196] on span "View Details" at bounding box center [239, 201] width 42 height 10
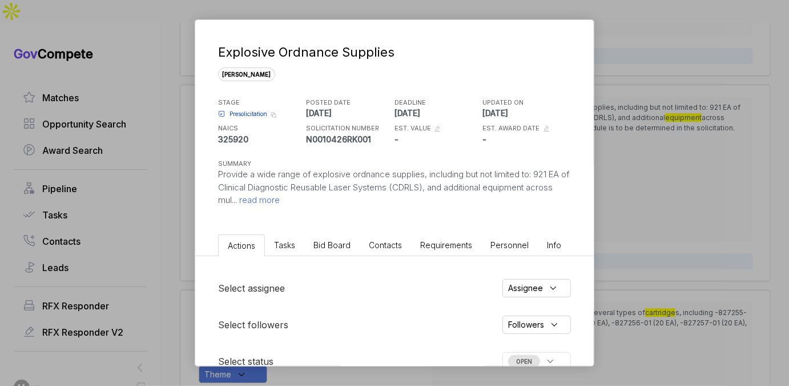
click at [334, 250] on li "Bid Board" at bounding box center [331, 244] width 55 height 21
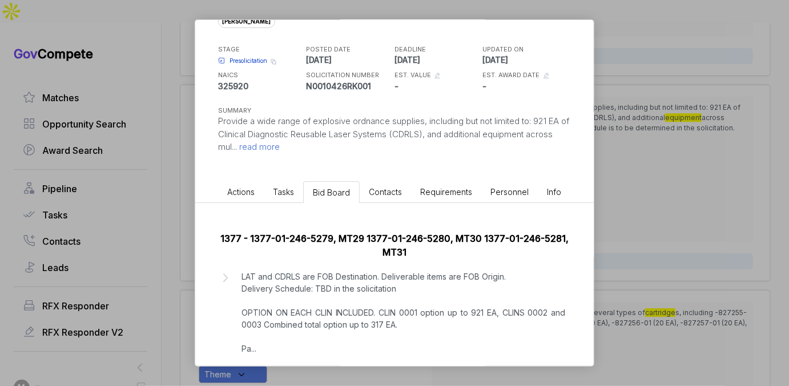
scroll to position [62, 0]
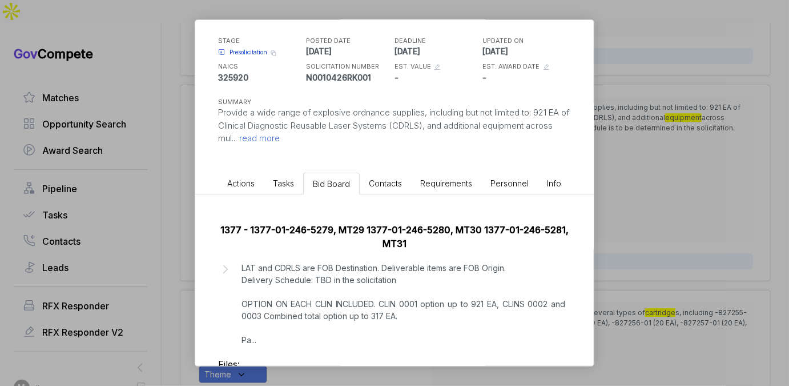
click at [643, 232] on div "Explosive Ordnance Supplies sam STAGE Presolicitation Copy link POSTED DATE 202…" at bounding box center [394, 193] width 789 height 386
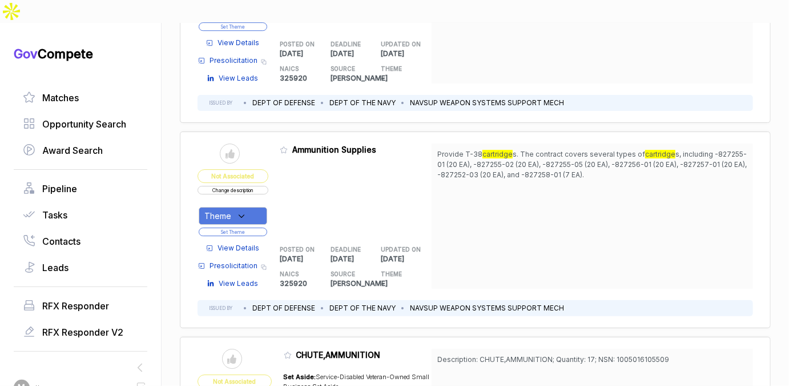
scroll to position [1688, 0]
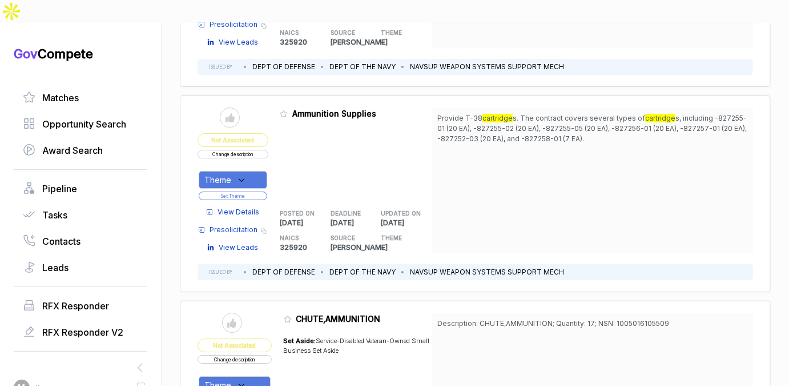
click at [244, 207] on span "View Details" at bounding box center [239, 212] width 42 height 10
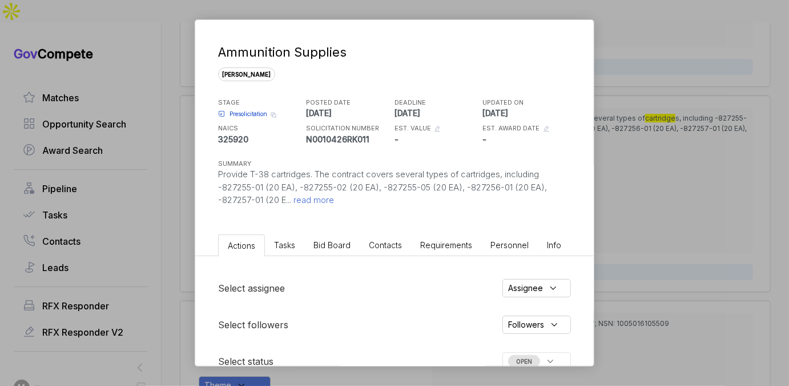
click at [331, 246] on span "Bid Board" at bounding box center [332, 245] width 37 height 10
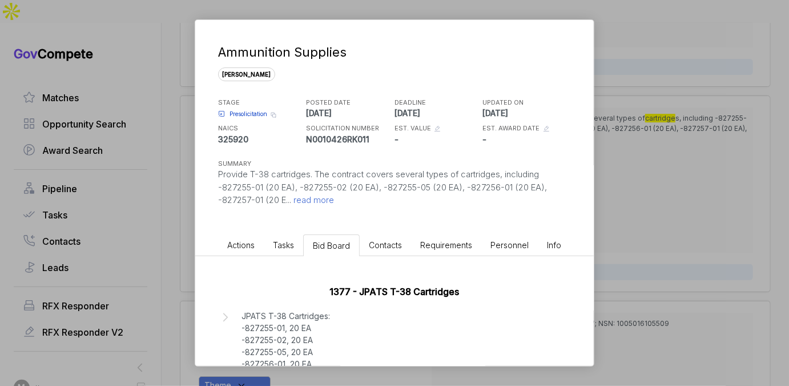
click at [605, 202] on div "Ammunition Supplies sam STAGE Presolicitation Copy link POSTED DATE 2025-09-25 …" at bounding box center [394, 193] width 789 height 386
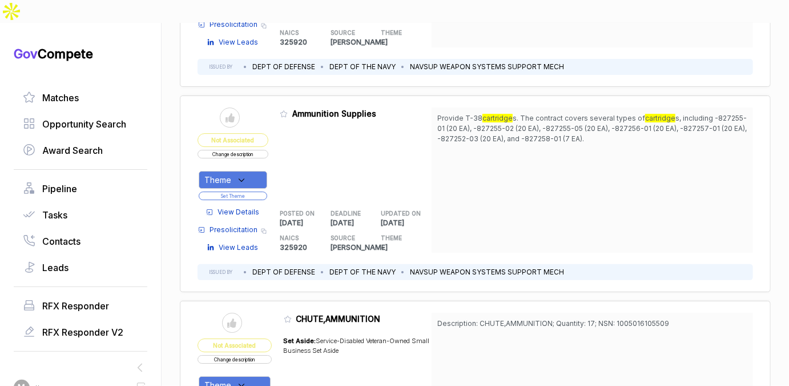
click at [233, 207] on span "View Details" at bounding box center [239, 212] width 42 height 10
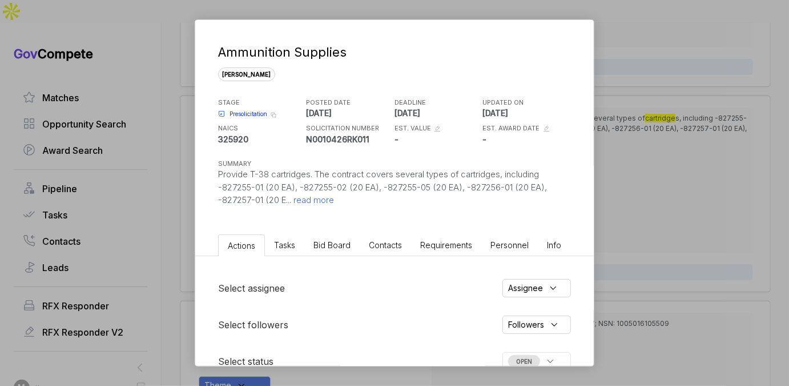
click at [328, 245] on span "Bid Board" at bounding box center [332, 245] width 37 height 10
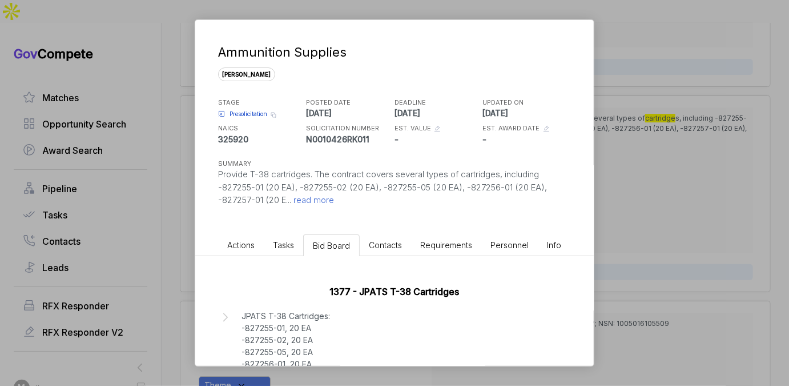
click at [598, 204] on div "Ammunition Supplies sam STAGE Presolicitation Copy link POSTED DATE 2025-09-25 …" at bounding box center [394, 193] width 789 height 386
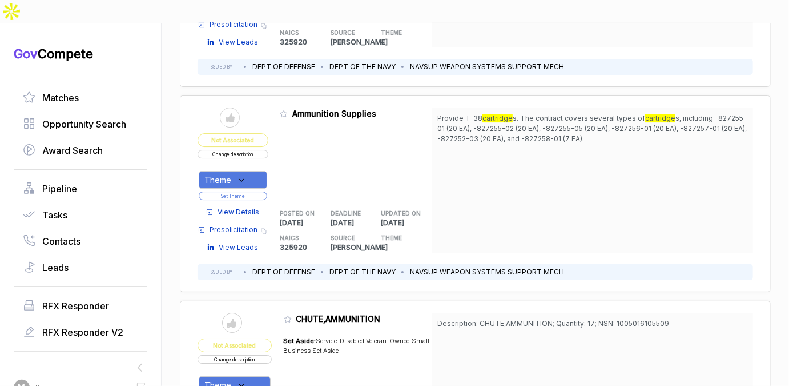
click at [251, 150] on button "Change description" at bounding box center [233, 154] width 71 height 9
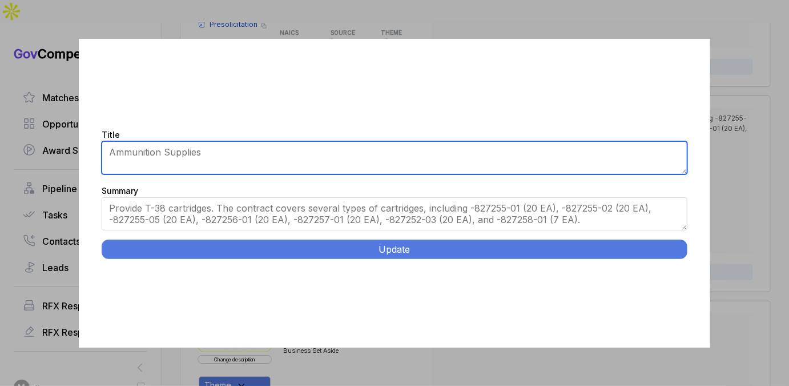
click at [213, 148] on textarea "Ammunition Supplies" at bounding box center [395, 157] width 586 height 33
type textarea "T-38 Ammunition Supplies"
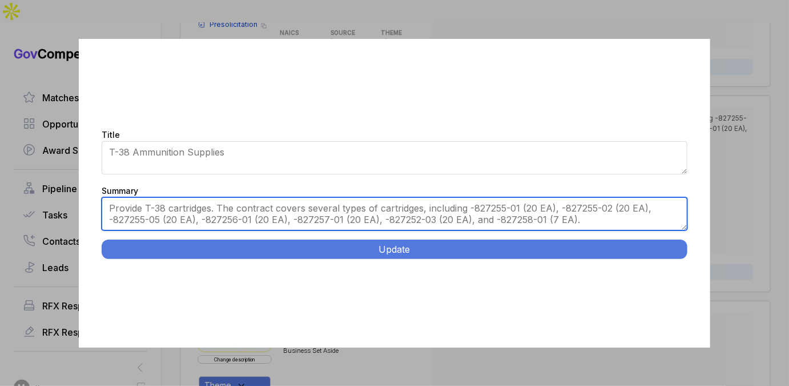
click at [232, 208] on textarea "Provide T-38 cartridges. The contract covers several types of cartridges, inclu…" at bounding box center [395, 213] width 586 height 33
type textarea "Provide T-38 cartridges. The contract covers several types of cartridges, inclu…"
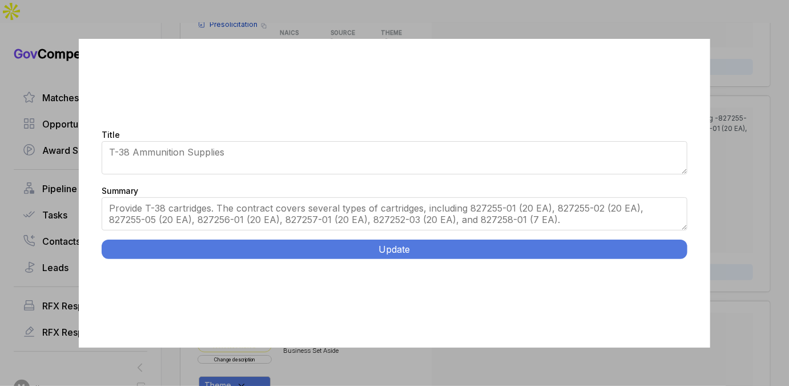
click at [207, 250] on button "Update" at bounding box center [395, 248] width 586 height 19
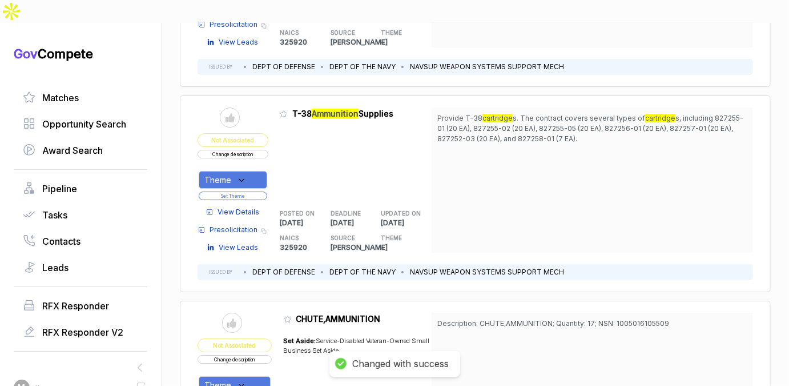
click at [249, 171] on div "Theme" at bounding box center [233, 180] width 69 height 18
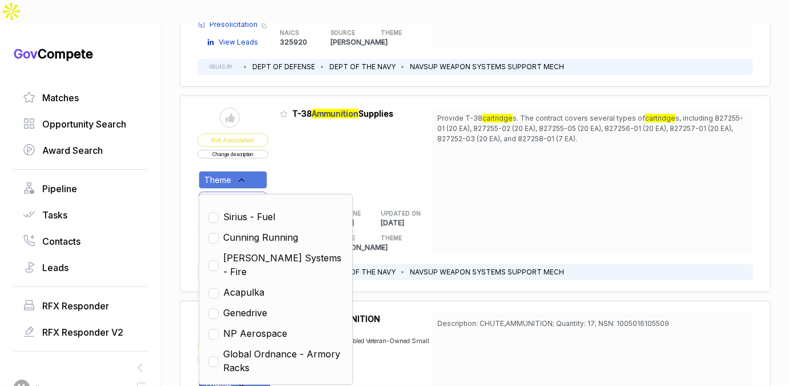
scroll to position [445, 0]
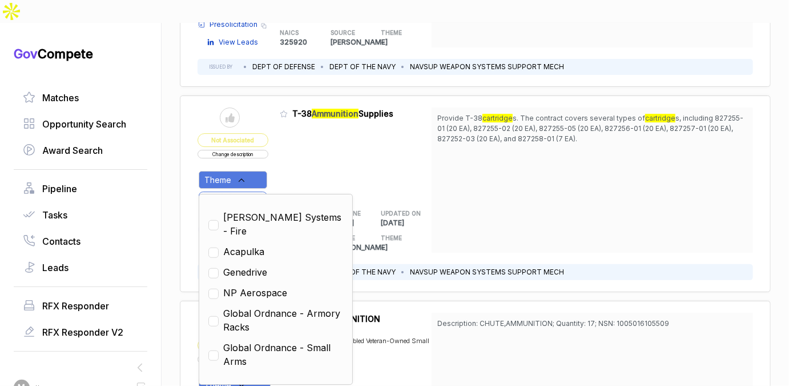
click at [259, 340] on span "Global Ordnance - Small Arms" at bounding box center [283, 353] width 120 height 27
checkbox input "true"
click at [434, 131] on div "Provide T-38 cartridge s. The contract covers several types of cartridge s, inc…" at bounding box center [593, 179] width 322 height 145
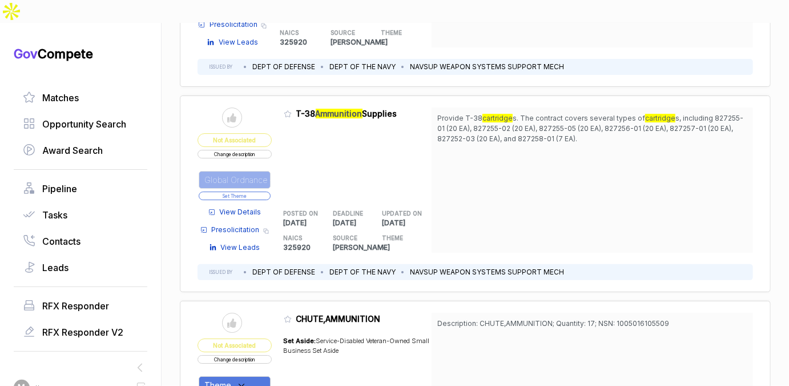
click at [255, 191] on button "Set Theme" at bounding box center [235, 195] width 72 height 9
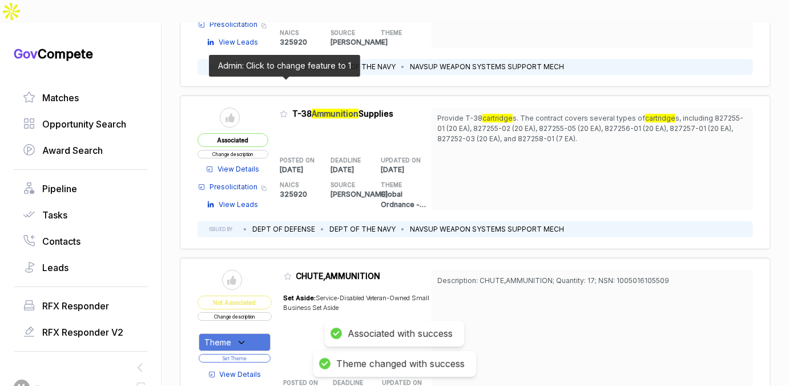
click at [284, 110] on icon at bounding box center [284, 114] width 8 height 8
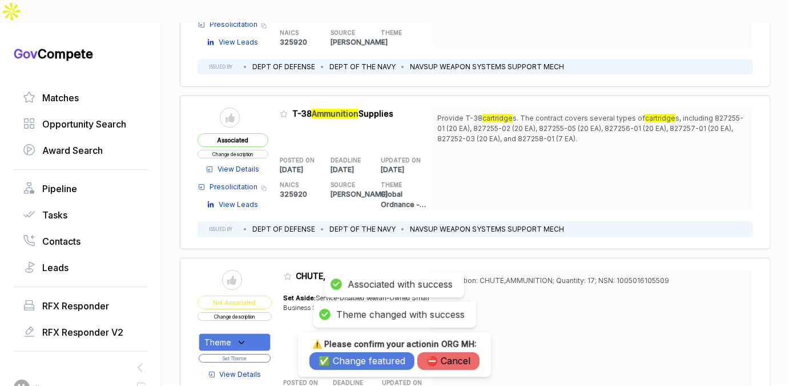
click at [341, 359] on button "✅ Change featured" at bounding box center [362, 361] width 105 height 18
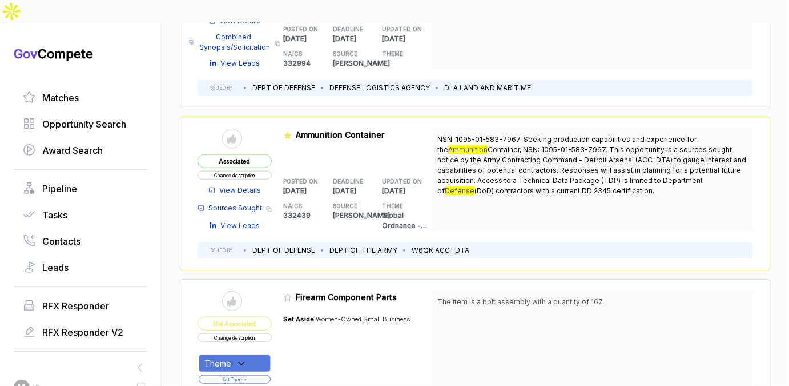
scroll to position [16, 0]
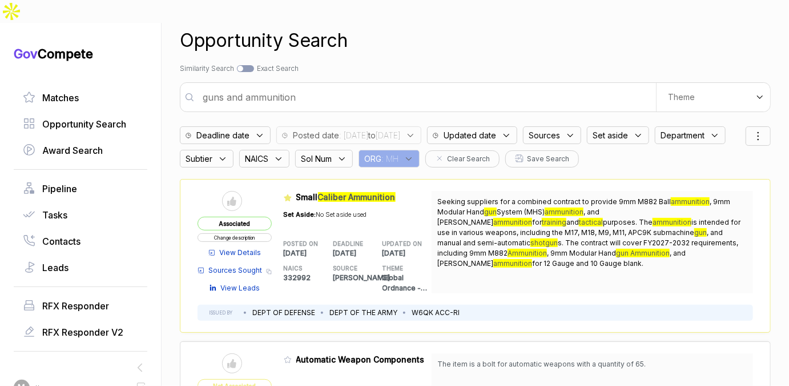
click at [500, 86] on input "guns and ammunition" at bounding box center [426, 97] width 460 height 23
type input "t"
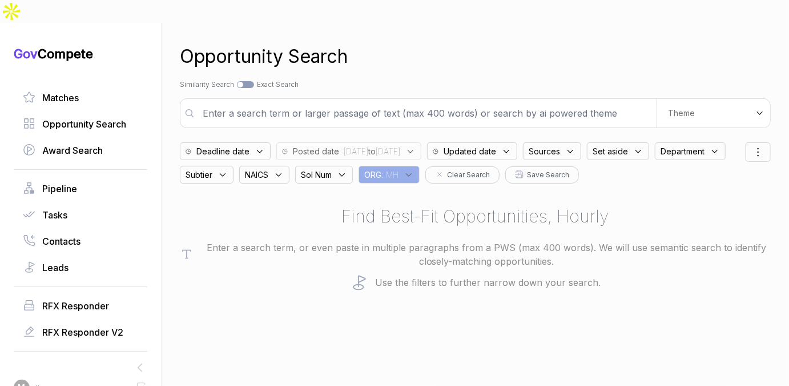
click at [348, 102] on input "text" at bounding box center [426, 113] width 460 height 23
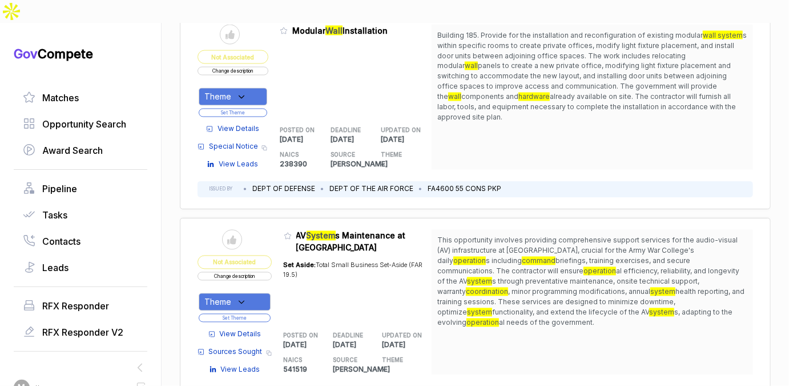
scroll to position [930, 0]
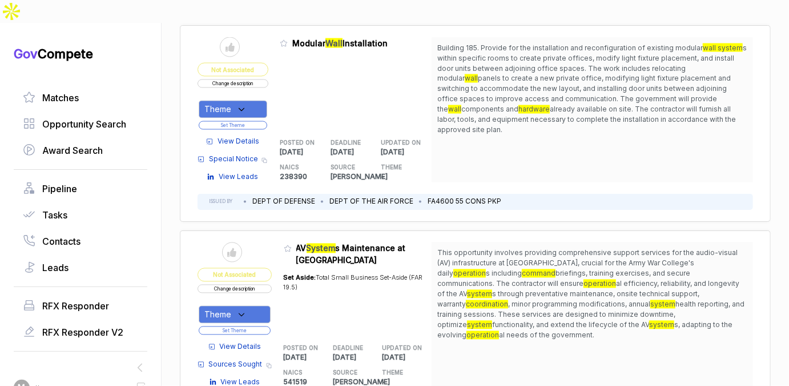
click at [251, 137] on span "View Details" at bounding box center [239, 142] width 42 height 10
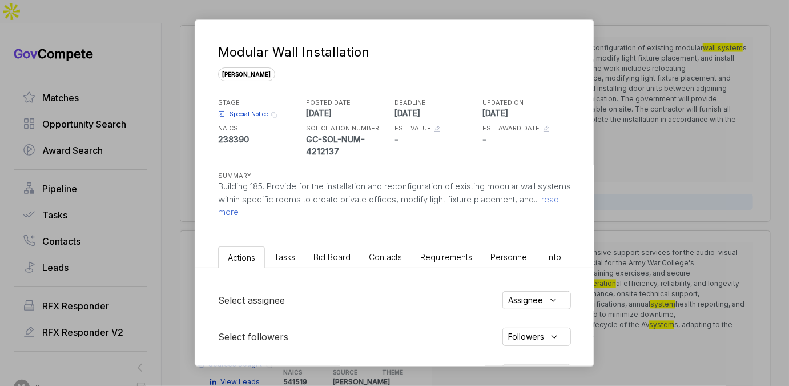
click at [340, 247] on li "Bid Board" at bounding box center [331, 256] width 55 height 21
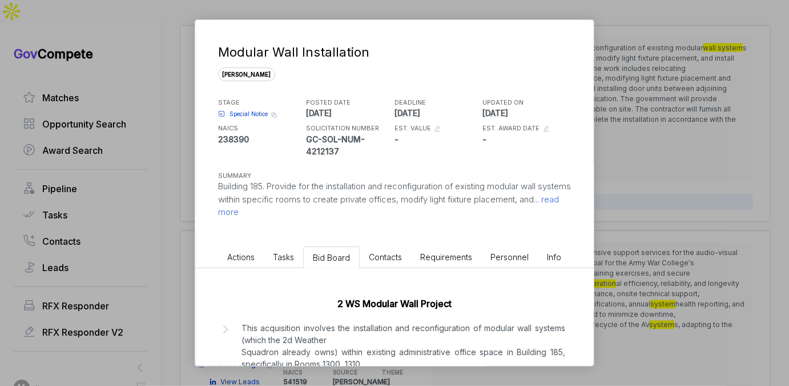
click at [661, 156] on div "Modular Wall Installation sam STAGE Special Notice Copy link POSTED DATE 2025-0…" at bounding box center [394, 193] width 789 height 386
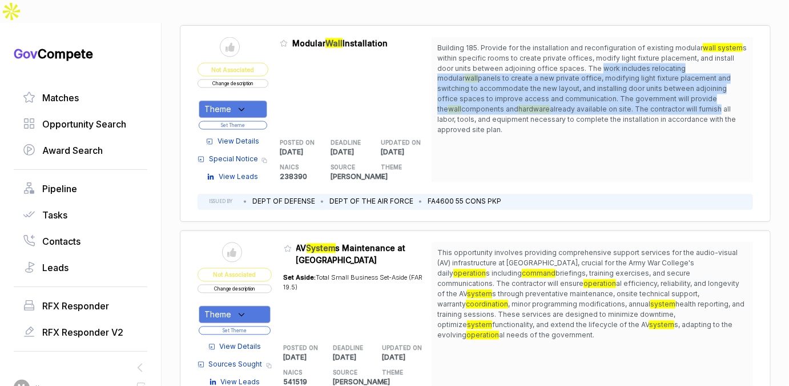
drag, startPoint x: 580, startPoint y: 57, endPoint x: 575, endPoint y: 93, distance: 36.3
click at [575, 93] on span "Building 185. Provide for the installation and reconfiguration of existing modu…" at bounding box center [592, 89] width 310 height 93
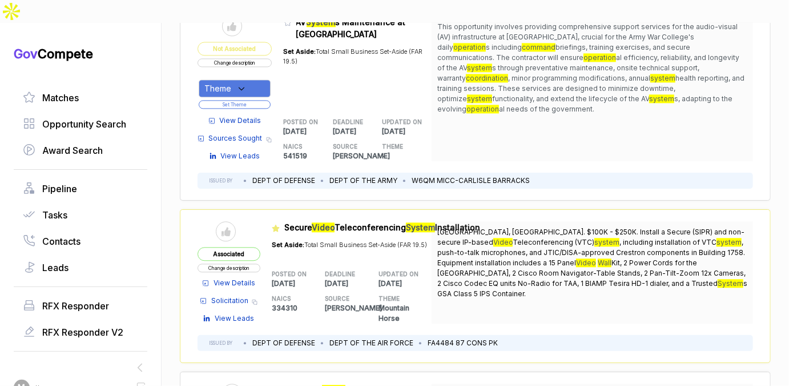
scroll to position [1157, 0]
drag, startPoint x: 576, startPoint y: 21, endPoint x: 578, endPoint y: 33, distance: 11.6
click at [578, 33] on span "This opportunity involves providing comprehensive support services for the audi…" at bounding box center [592, 67] width 310 height 93
drag, startPoint x: 578, startPoint y: 33, endPoint x: 579, endPoint y: 39, distance: 6.3
click at [579, 39] on span "This opportunity involves providing comprehensive support services for the audi…" at bounding box center [592, 67] width 310 height 93
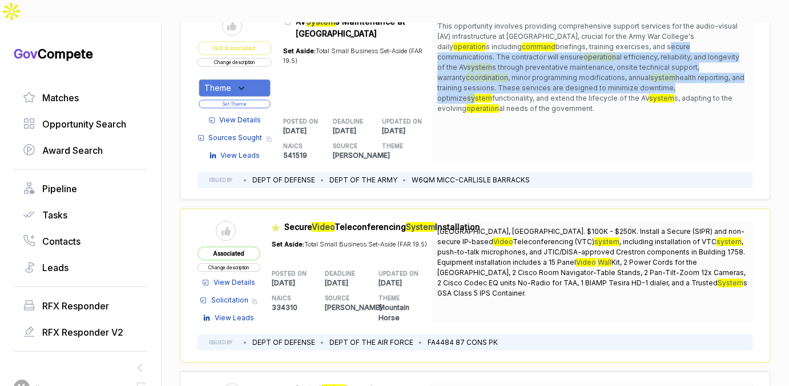
drag, startPoint x: 579, startPoint y: 39, endPoint x: 578, endPoint y: 71, distance: 32.6
click at [578, 71] on span "This opportunity involves providing comprehensive support services for the audi…" at bounding box center [592, 67] width 310 height 93
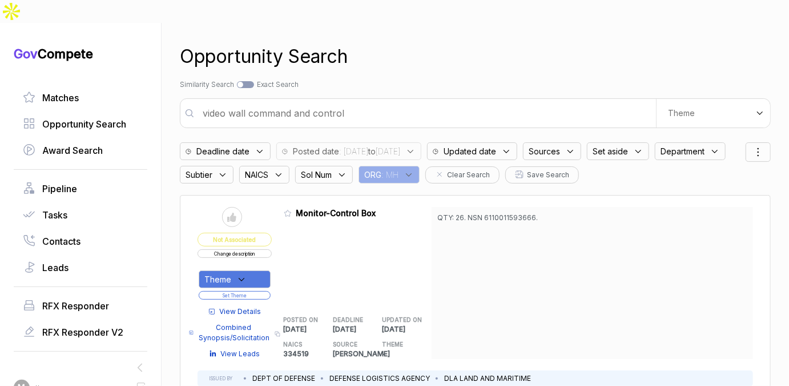
click at [452, 102] on input "video wall command and control" at bounding box center [426, 113] width 460 height 23
type input "t"
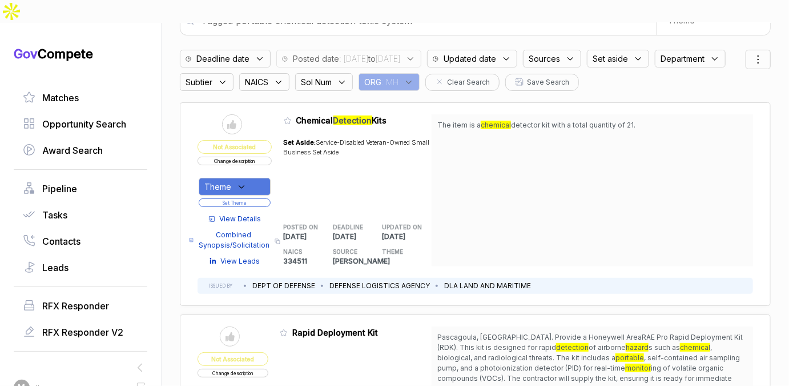
scroll to position [94, 0]
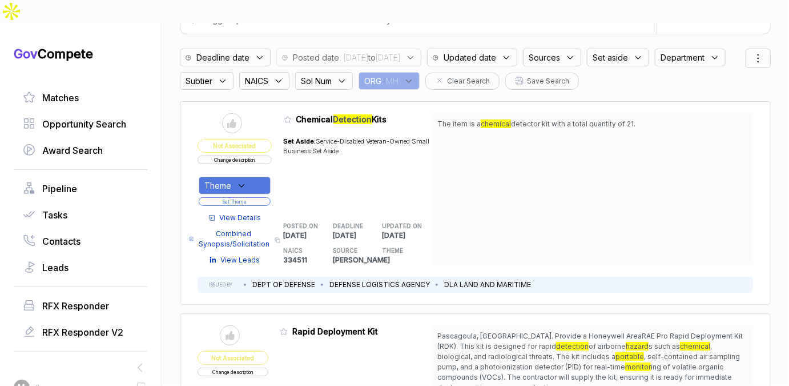
click at [246, 212] on span "View Details" at bounding box center [241, 217] width 42 height 10
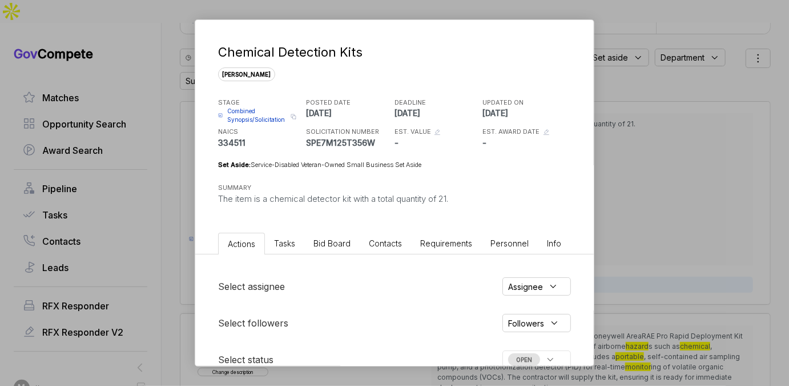
click at [347, 250] on li "Bid Board" at bounding box center [331, 242] width 55 height 21
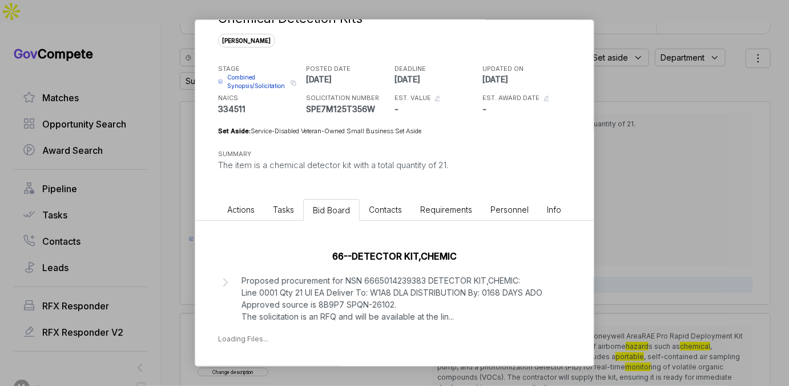
scroll to position [35, 0]
click at [645, 171] on div "Chemical Detection Kits sam STAGE Combined Synopsis/Solicitation Copy link POST…" at bounding box center [394, 193] width 789 height 386
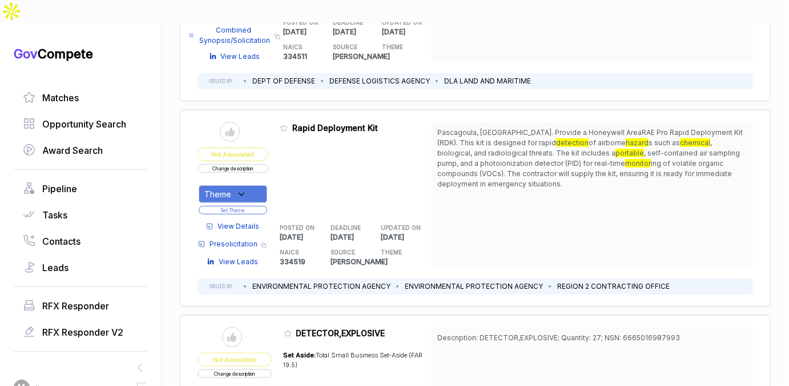
scroll to position [330, 0]
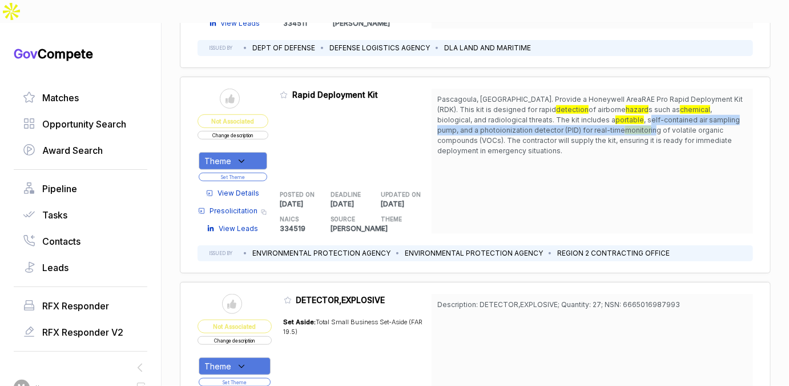
drag, startPoint x: 557, startPoint y: 91, endPoint x: 558, endPoint y: 102, distance: 10.9
click at [558, 102] on span "Pascagoula, MS. Provide a Honeywell AreaRAE Pro Rapid Deployment Kit (RDK). Thi…" at bounding box center [592, 125] width 310 height 62
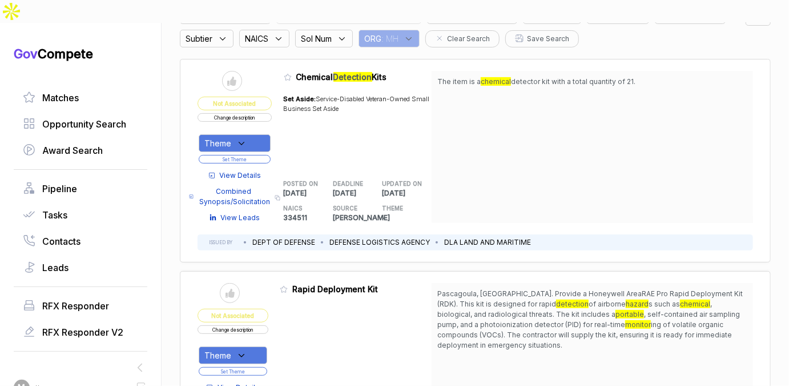
scroll to position [0, 0]
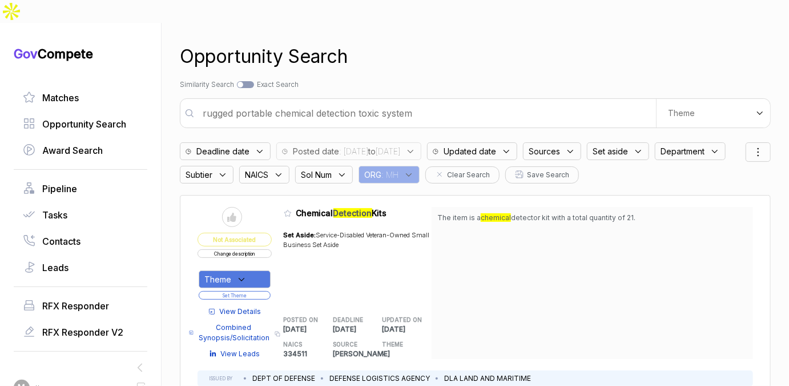
click at [525, 102] on input "rugged portable chemical detection toxic system" at bounding box center [426, 113] width 460 height 23
type input "sled ski and pulka"
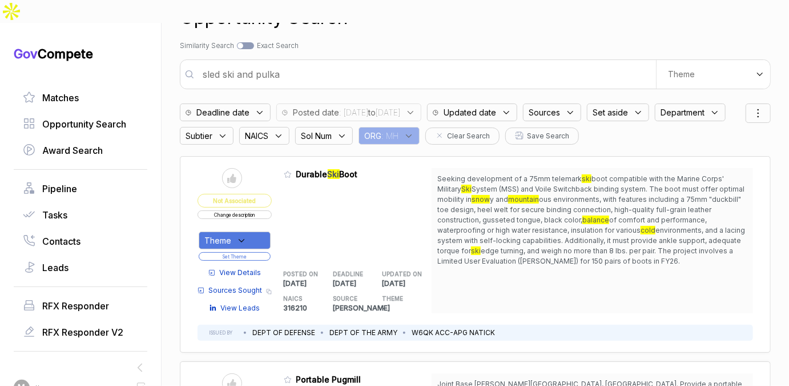
scroll to position [41, 0]
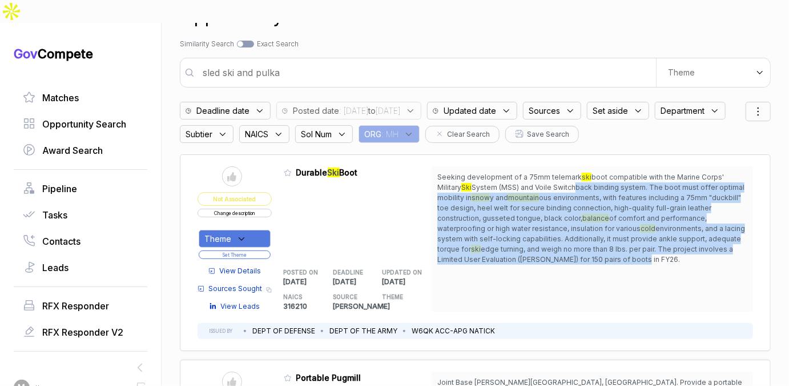
drag, startPoint x: 548, startPoint y: 159, endPoint x: 536, endPoint y: 239, distance: 80.9
click at [536, 239] on span "Seeking development of a 75mm telemark ski boot compatible with the Marine Corp…" at bounding box center [592, 218] width 310 height 93
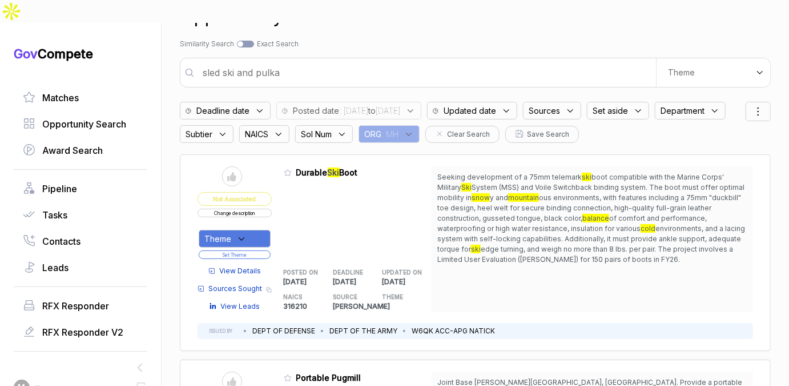
click at [256, 266] on span "View Details" at bounding box center [241, 271] width 42 height 10
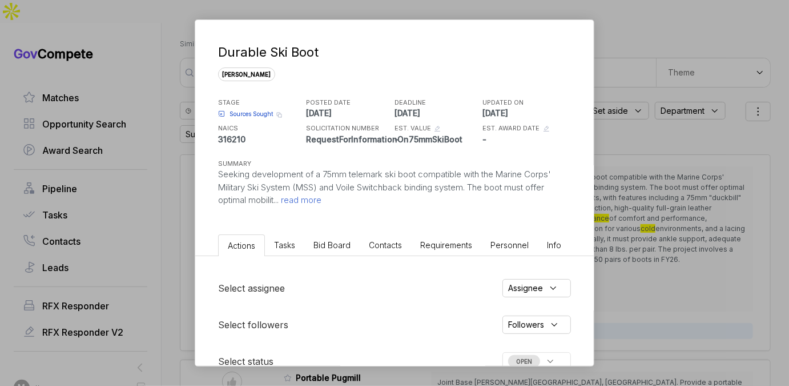
click at [343, 236] on li "Bid Board" at bounding box center [331, 244] width 55 height 21
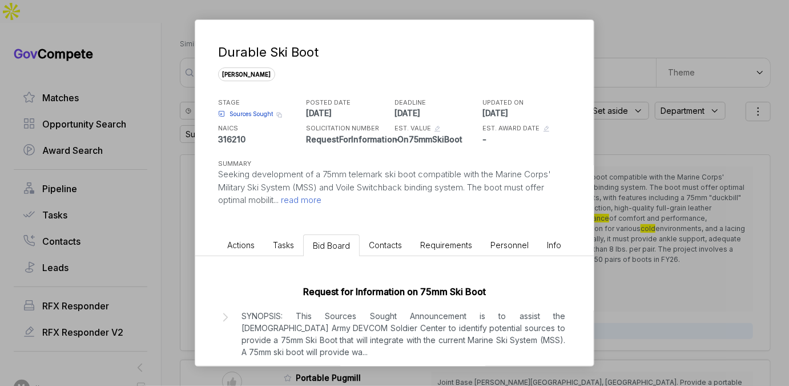
click at [373, 326] on p "SYNOPSIS: This Sources Sought Announcement is to assist the US Army DEVCOM Sold…" at bounding box center [404, 334] width 324 height 48
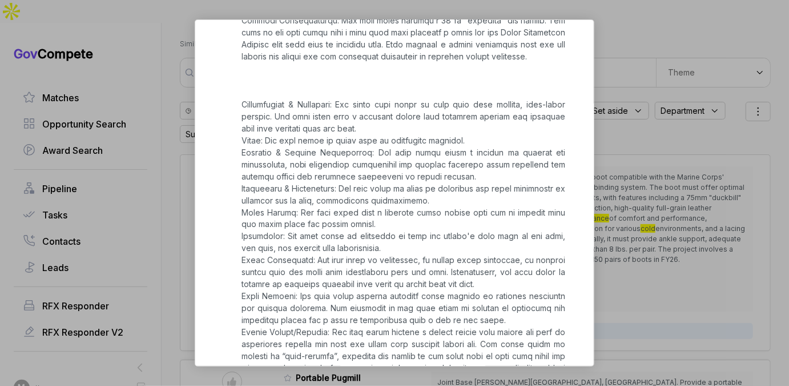
scroll to position [801, 0]
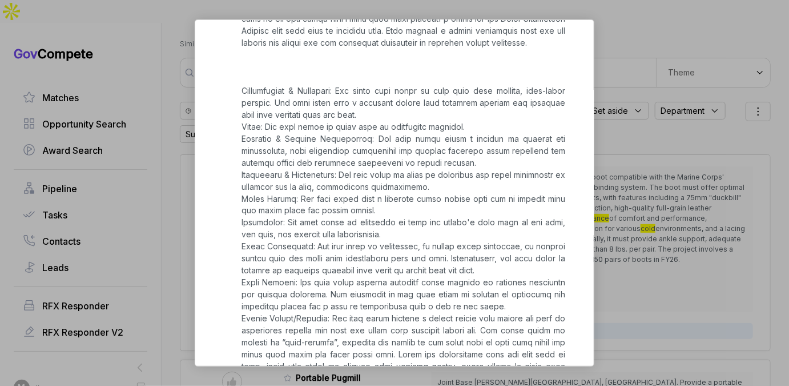
click at [672, 170] on div "Durable Ski Boot sam STAGE Sources Sought Copy link POSTED DATE 2025-09-22 DEAD…" at bounding box center [394, 193] width 789 height 386
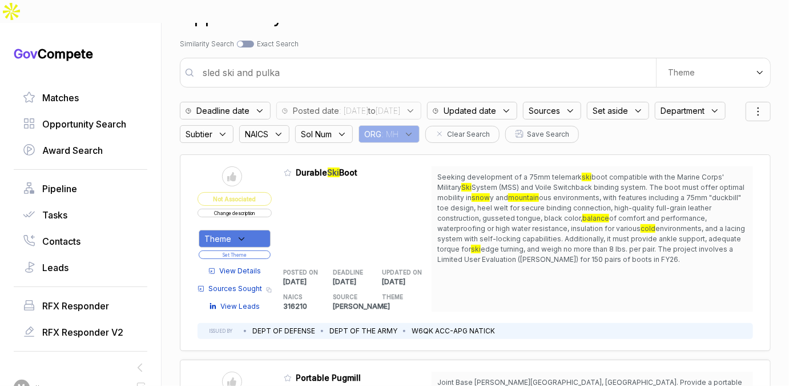
click at [250, 208] on button "Change description" at bounding box center [235, 212] width 74 height 9
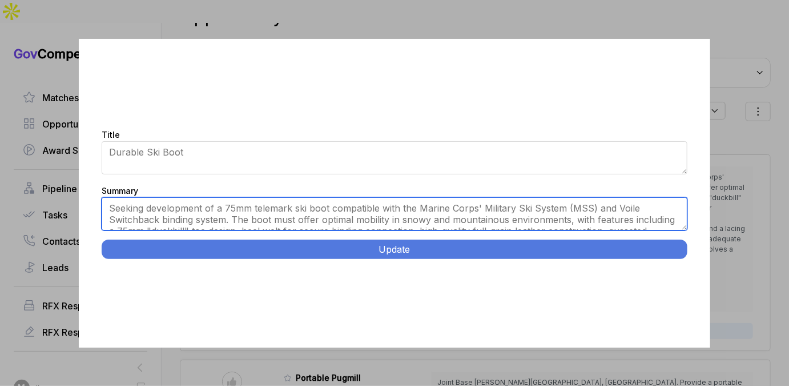
click at [237, 203] on textarea "Seeking development of a 75mm telemark ski boot compatible with the Marine Corp…" at bounding box center [395, 213] width 586 height 33
click at [215, 208] on textarea "Seeking development of a 75mm telemark ski boot compatible with the Marine Corp…" at bounding box center [395, 213] width 586 height 33
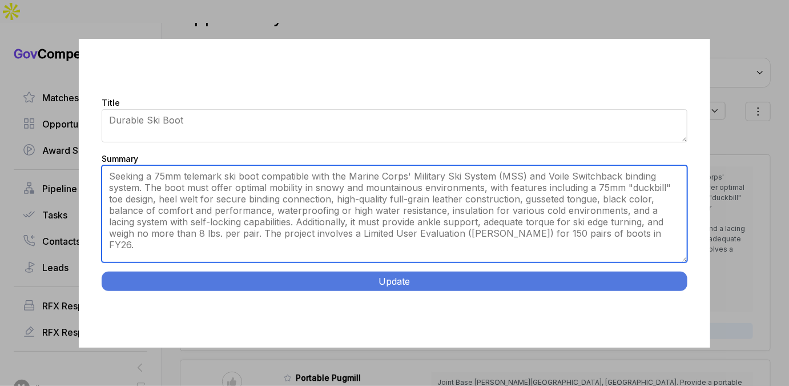
drag, startPoint x: 685, startPoint y: 224, endPoint x: 667, endPoint y: 289, distance: 67.2
click at [667, 289] on div "Title Durable Ski Boot Summary Seeking development of a 75mm telemark ski boot …" at bounding box center [395, 193] width 632 height 308
type textarea "Seeking a 75mm telemark ski boot compatible with the Marine Corps' Military Ski…"
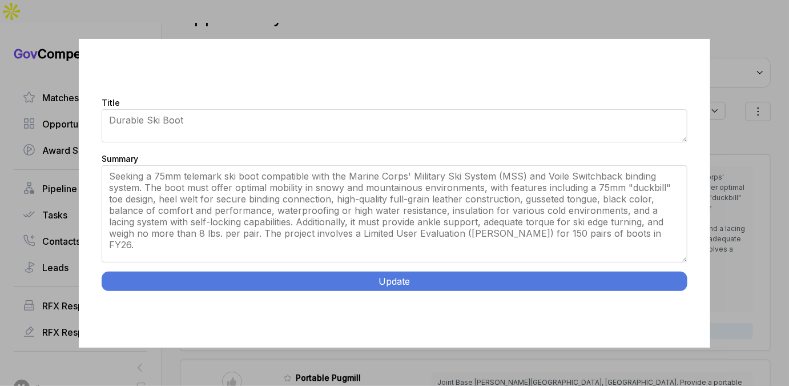
drag, startPoint x: 620, startPoint y: 283, endPoint x: 587, endPoint y: 272, distance: 34.5
click at [587, 272] on button "Update" at bounding box center [395, 280] width 586 height 19
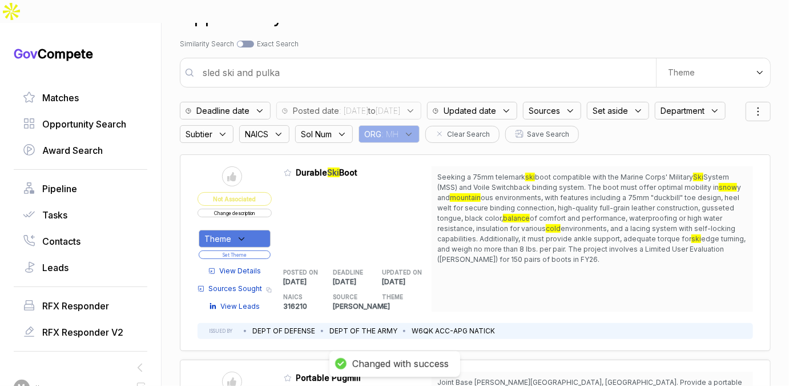
click at [244, 234] on icon at bounding box center [241, 239] width 10 height 10
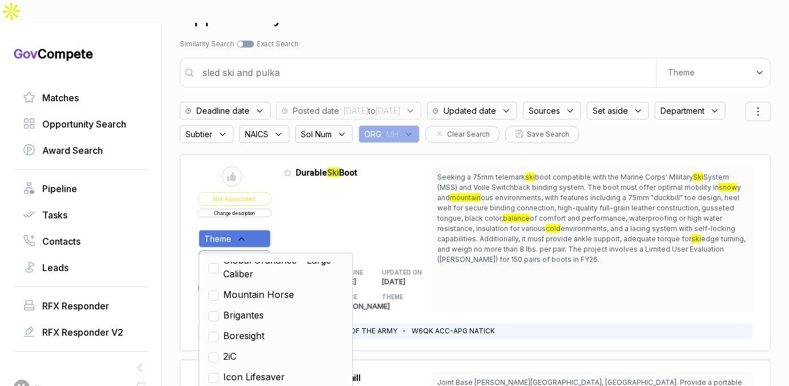
click at [246, 308] on span "Brigantes" at bounding box center [243, 315] width 41 height 14
checkbox input "true"
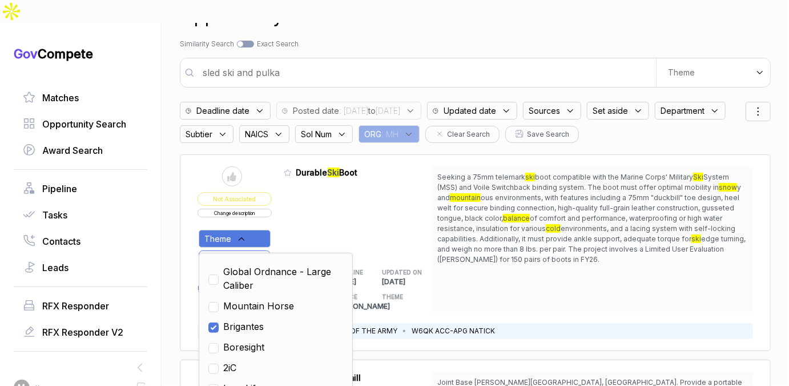
scroll to position [212, 0]
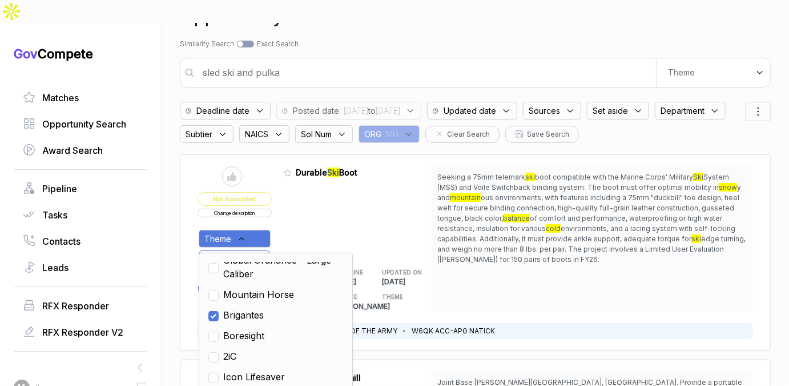
click at [393, 188] on div "Admin: Click to change feature to 1 RequestForInformationOn75mmSkiBoot Durable …" at bounding box center [358, 238] width 148 height 145
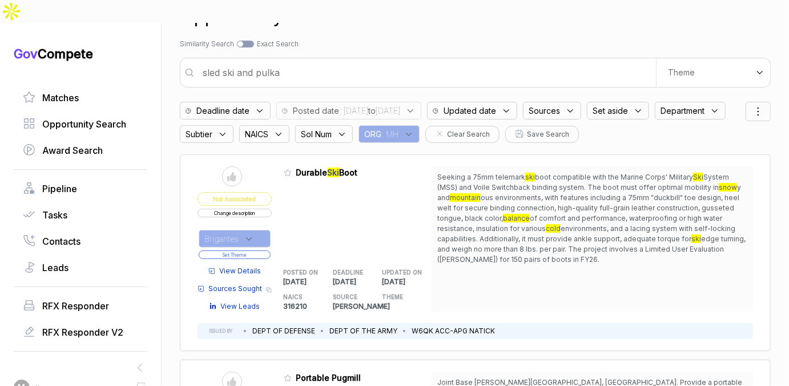
click at [256, 250] on button "Set Theme" at bounding box center [235, 254] width 72 height 9
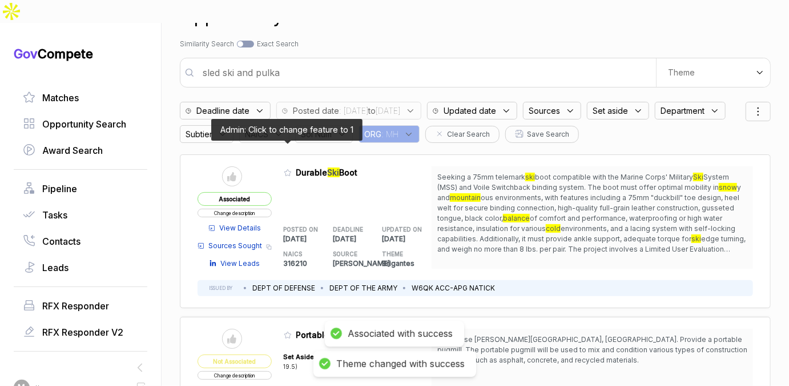
click at [284, 168] on icon at bounding box center [288, 172] width 8 height 8
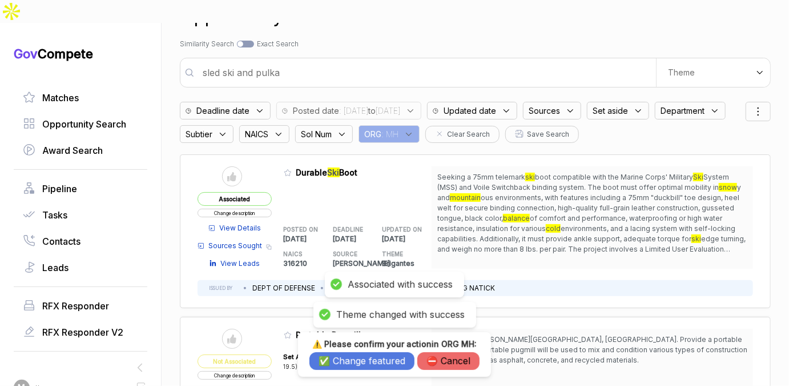
click at [339, 359] on button "✅ Change featured" at bounding box center [362, 361] width 105 height 18
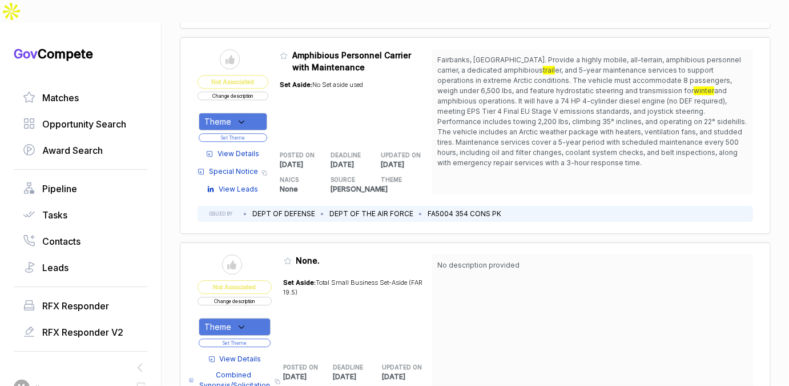
scroll to position [1331, 0]
click at [251, 147] on span "View Details" at bounding box center [239, 152] width 42 height 10
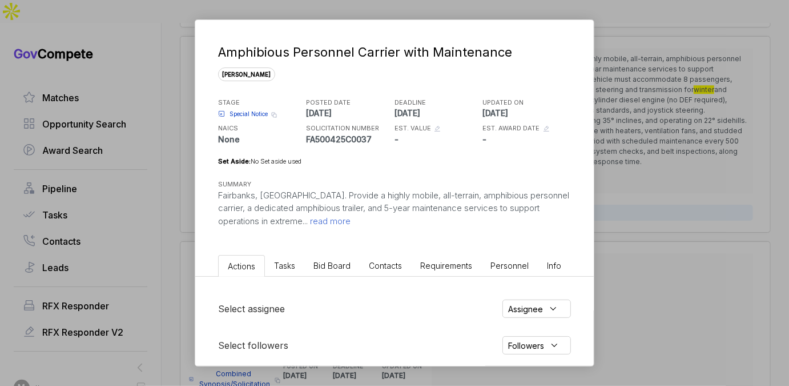
click at [326, 247] on div "Amphibious Personnel Carrier with Maintenance sam STAGE Special Notice Copy lin…" at bounding box center [394, 135] width 399 height 231
click at [328, 269] on span "Bid Board" at bounding box center [332, 265] width 37 height 10
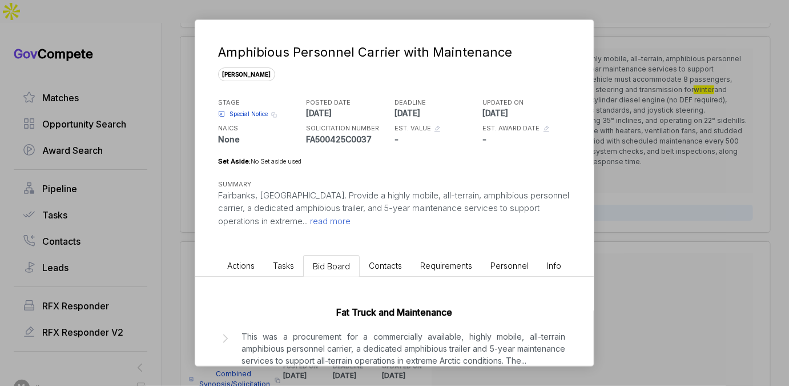
click at [655, 152] on div "Amphibious Personnel Carrier with Maintenance sam STAGE Special Notice Copy lin…" at bounding box center [394, 193] width 789 height 386
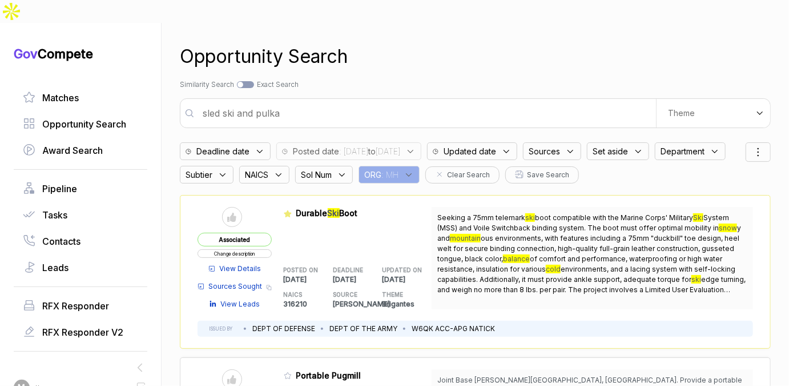
click at [402, 102] on input "sled ski and pulka" at bounding box center [426, 113] width 460 height 23
type input "mortar and artillery rounds"
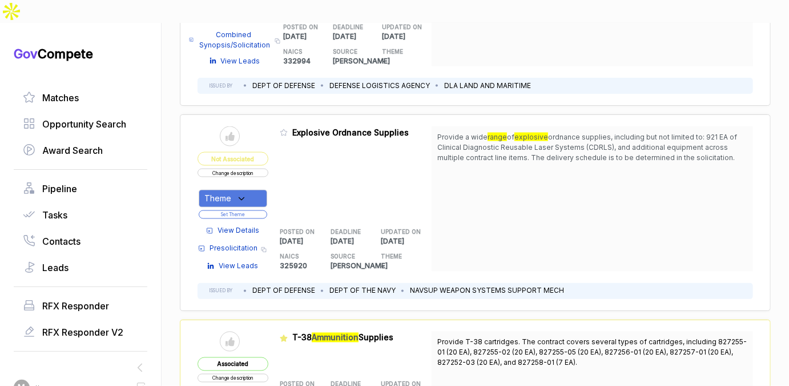
scroll to position [848, 0]
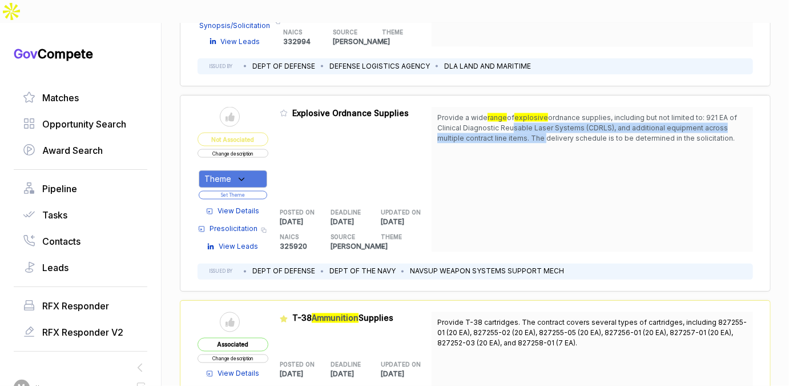
drag, startPoint x: 508, startPoint y: 98, endPoint x: 512, endPoint y: 108, distance: 10.3
click at [512, 113] on span "ordnance supplies, including but not limited to: 921 EA of Clinical Diagnostic …" at bounding box center [587, 127] width 300 height 29
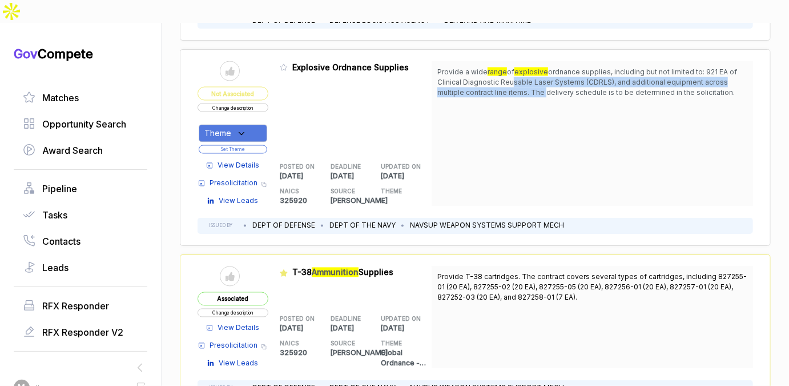
scroll to position [896, 0]
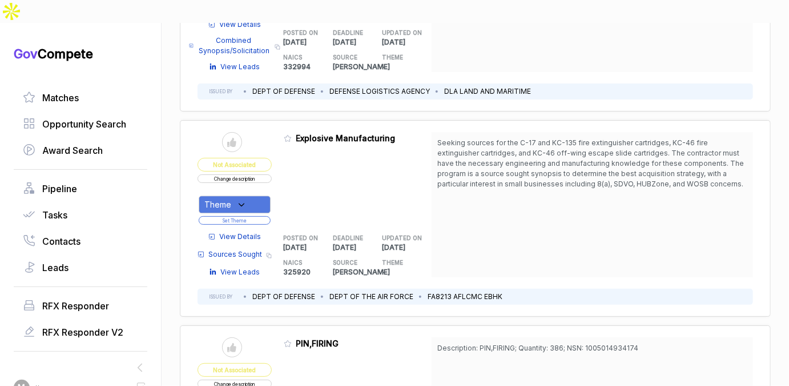
scroll to position [3253, 0]
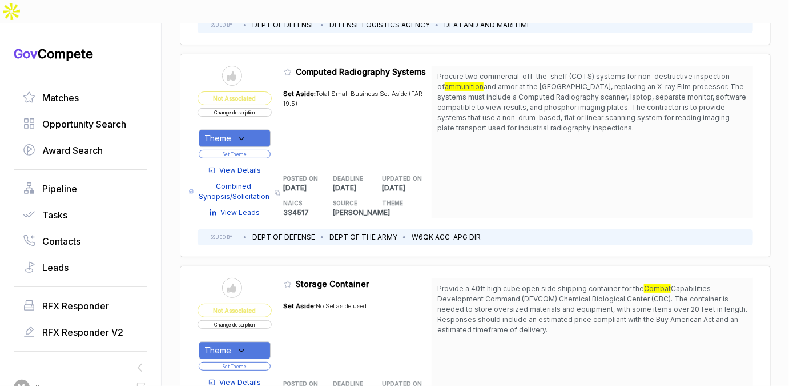
scroll to position [5214, 0]
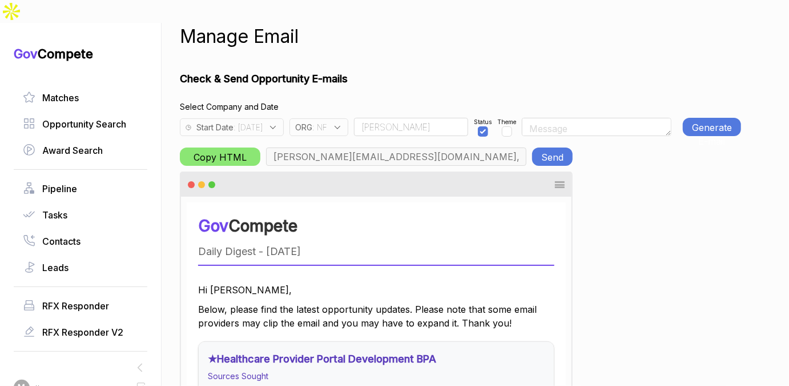
click at [278, 122] on icon at bounding box center [273, 127] width 10 height 10
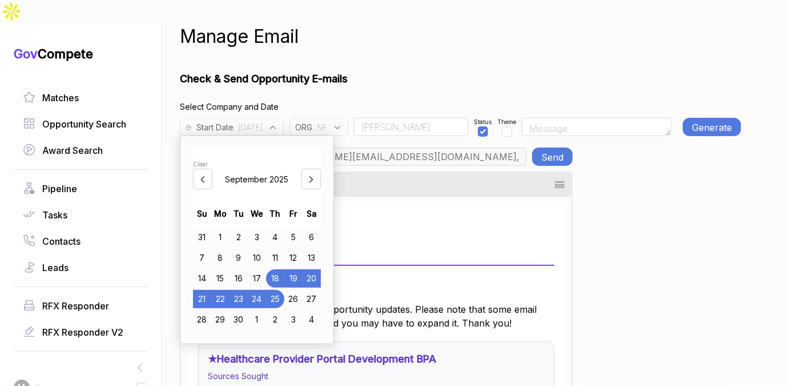
click at [239, 269] on div "16" at bounding box center [239, 278] width 18 height 18
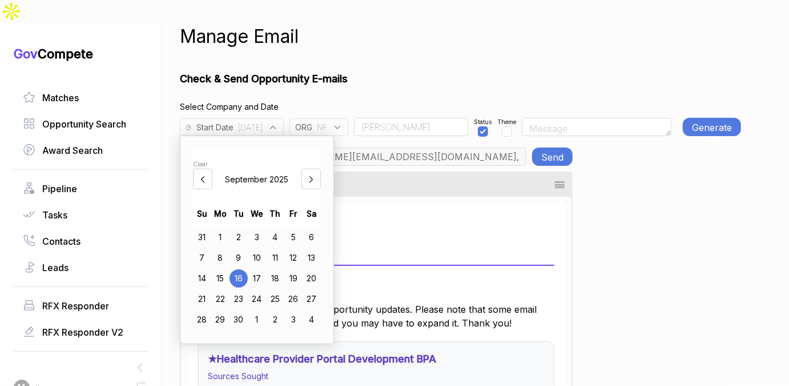
click at [327, 121] on span ": NF" at bounding box center [319, 127] width 15 height 12
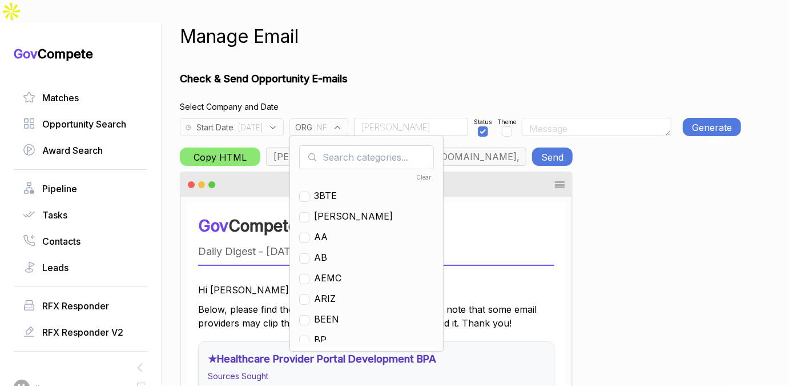
click at [349, 145] on input "text" at bounding box center [366, 157] width 135 height 24
checkbox input "true"
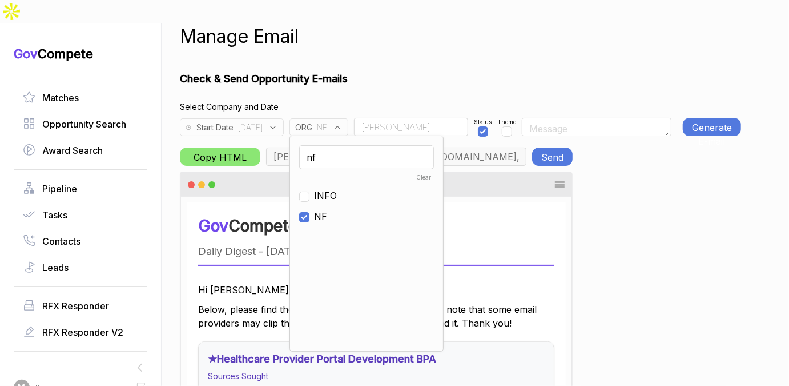
type input "nf"
click at [327, 209] on span "NF" at bounding box center [320, 216] width 13 height 14
checkbox input "false"
click at [351, 145] on input "nf" at bounding box center [366, 157] width 135 height 24
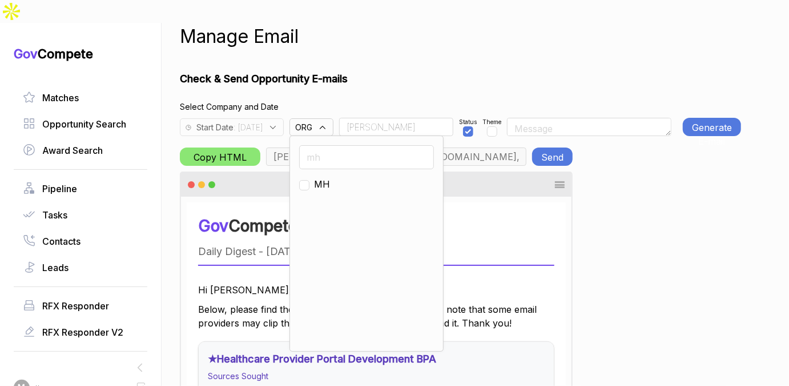
type input "mh"
click at [330, 177] on span "MH" at bounding box center [322, 184] width 16 height 14
checkbox input "true"
click at [396, 118] on input "Osman" at bounding box center [396, 127] width 114 height 18
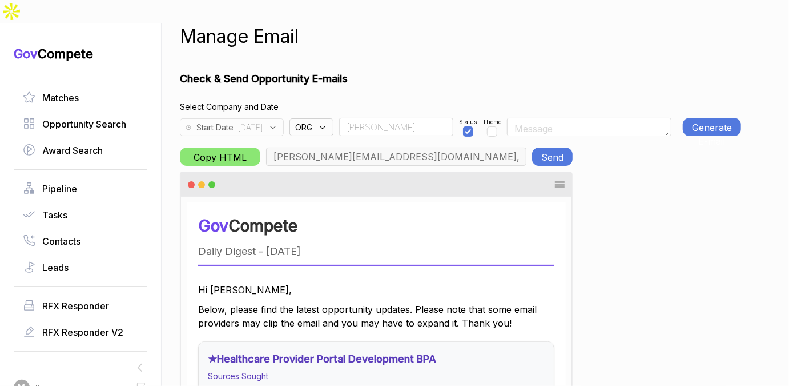
click at [396, 118] on input "Osman" at bounding box center [396, 127] width 114 height 18
type input "aaron.dyer@mtnhorse.com, bill.allen@mtnhorse.com, max@macronometry.com, jeffrey…"
type input "Team"
click at [519, 118] on div "Theme" at bounding box center [509, 127] width 19 height 18
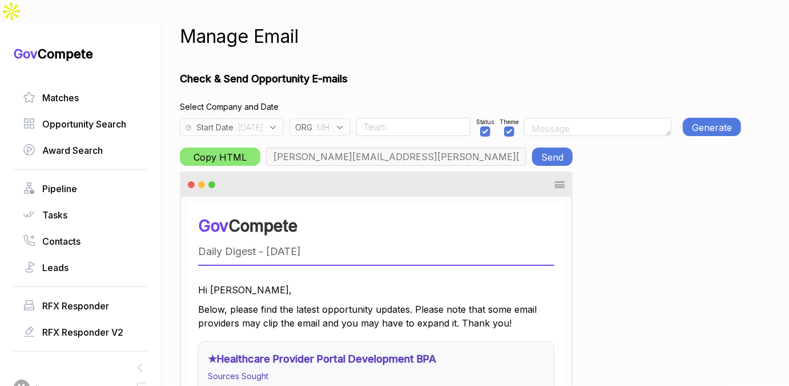
checkbox input "true"
click at [688, 118] on button "Generate E-mail" at bounding box center [712, 127] width 58 height 18
click at [547, 147] on button "Send" at bounding box center [552, 156] width 41 height 18
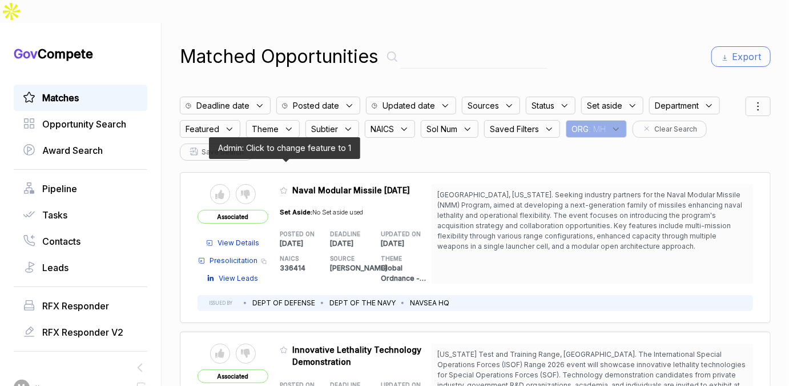
click at [282, 186] on icon at bounding box center [284, 190] width 8 height 8
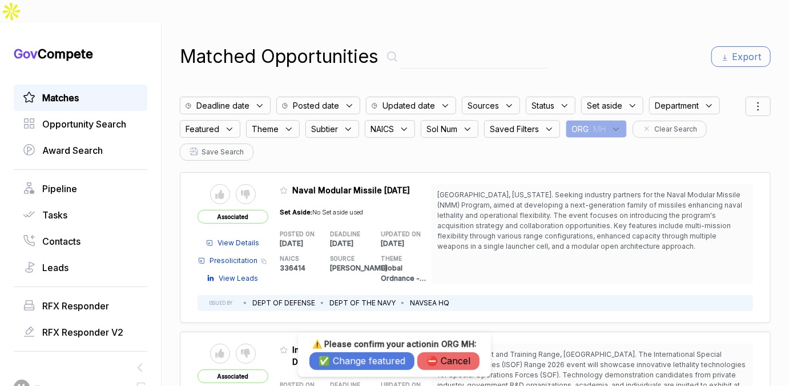
click at [383, 360] on button "✅ Change featured" at bounding box center [362, 361] width 105 height 18
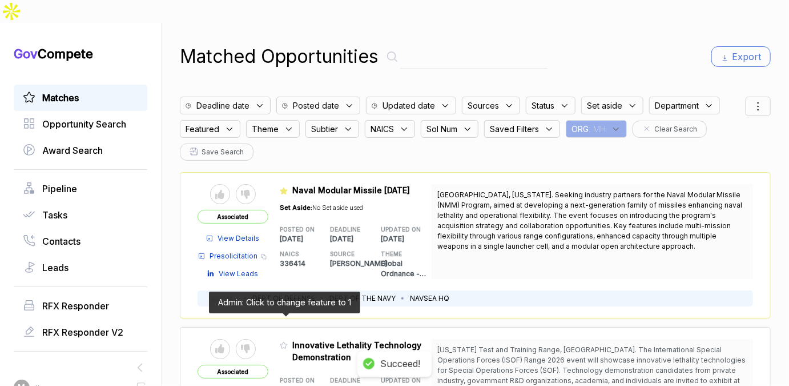
click at [283, 342] on icon at bounding box center [283, 345] width 7 height 6
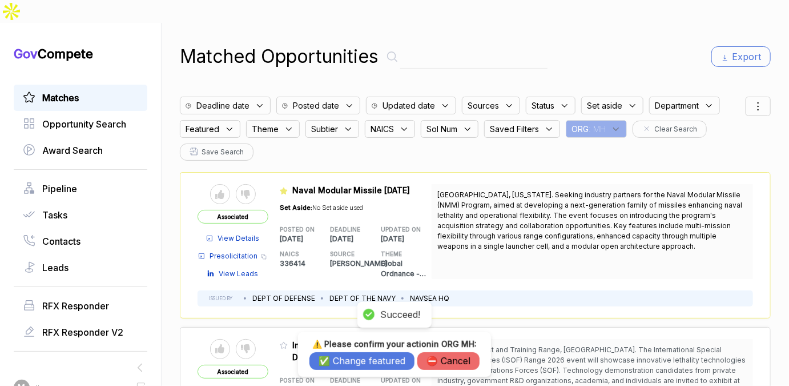
click at [350, 362] on button "✅ Change featured" at bounding box center [362, 361] width 105 height 18
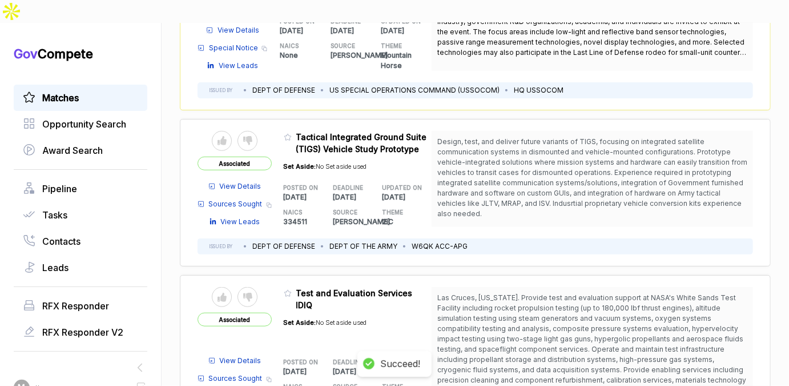
scroll to position [363, 0]
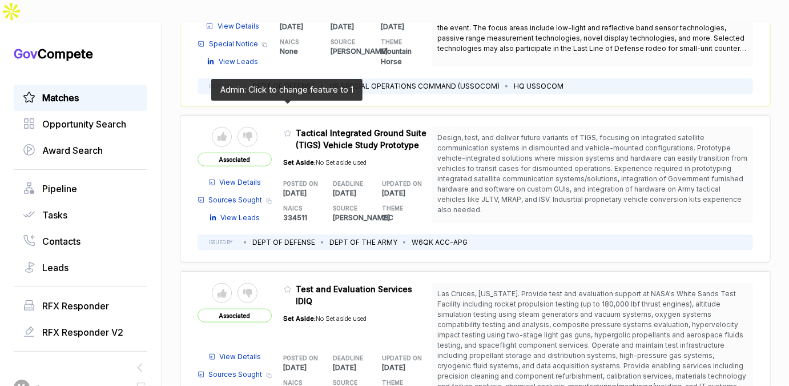
click at [284, 129] on icon at bounding box center [288, 133] width 8 height 8
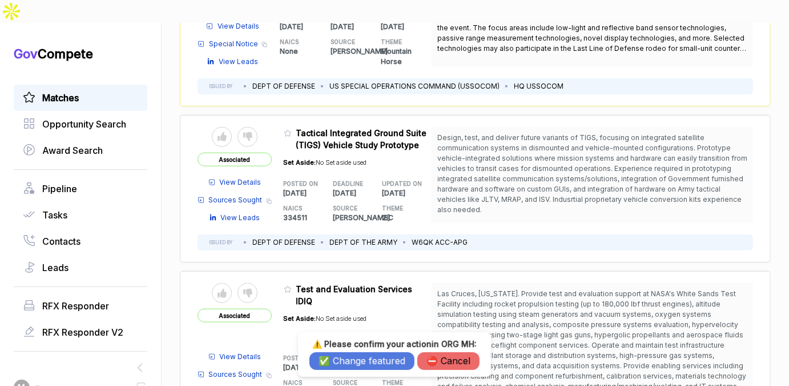
click at [339, 355] on button "✅ Change featured" at bounding box center [362, 361] width 105 height 18
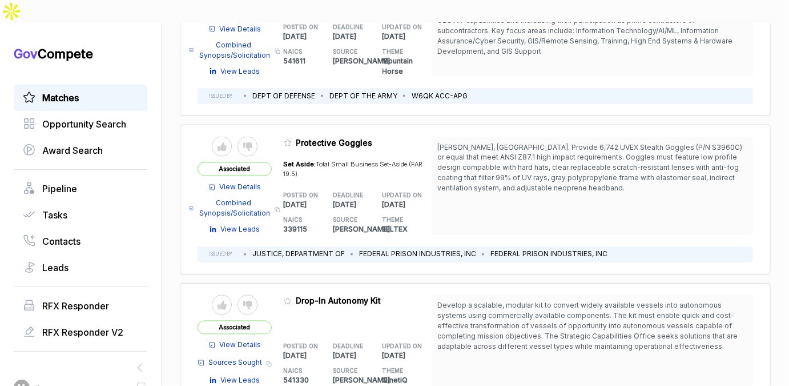
scroll to position [854, 0]
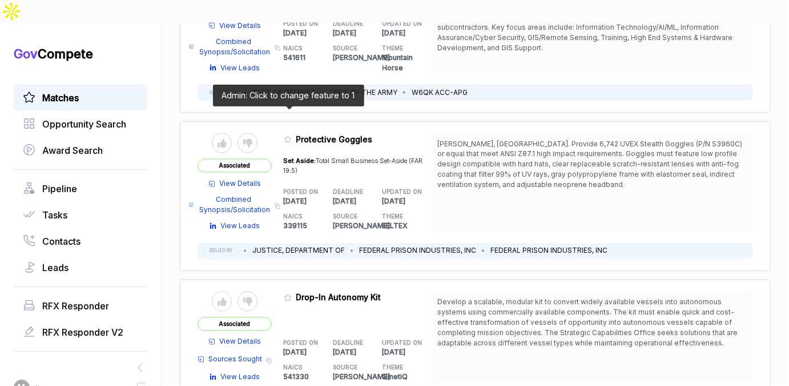
click at [287, 135] on icon at bounding box center [288, 139] width 8 height 8
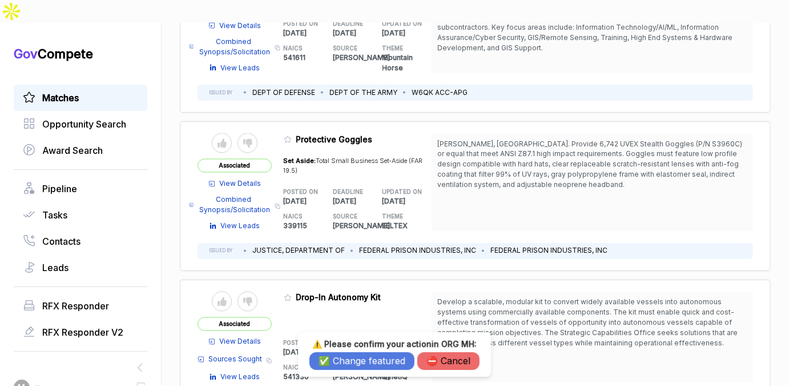
click at [354, 359] on button "✅ Change featured" at bounding box center [362, 361] width 105 height 18
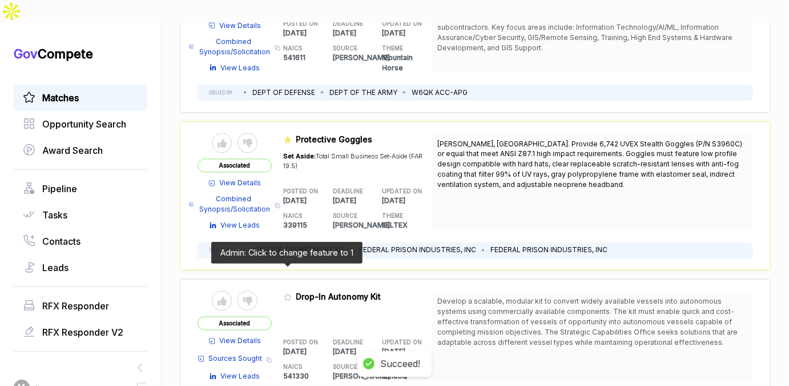
click at [286, 294] on icon at bounding box center [287, 297] width 7 height 6
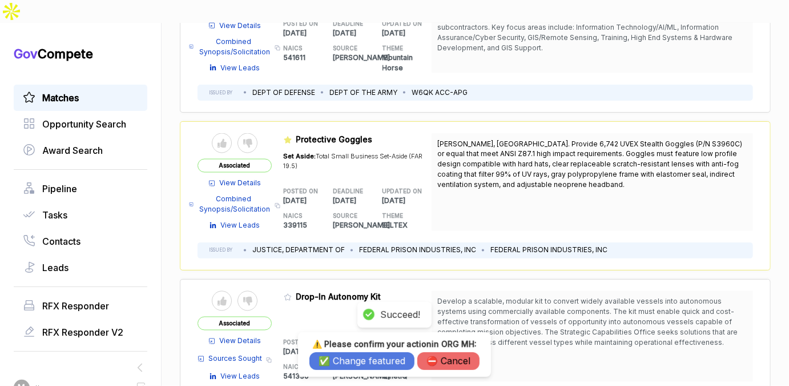
click at [343, 355] on button "✅ Change featured" at bounding box center [362, 361] width 105 height 18
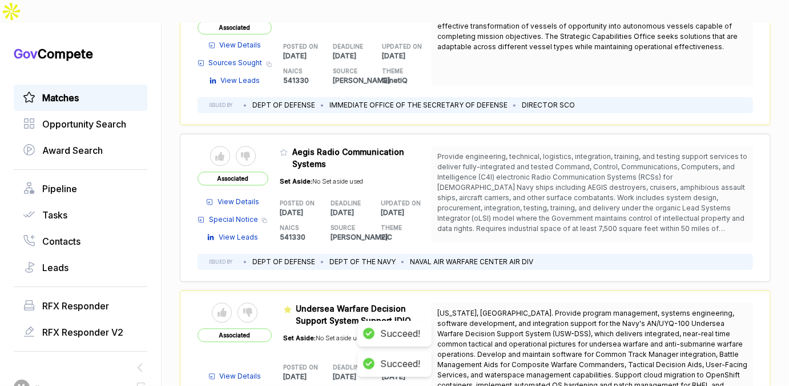
scroll to position [1151, 0]
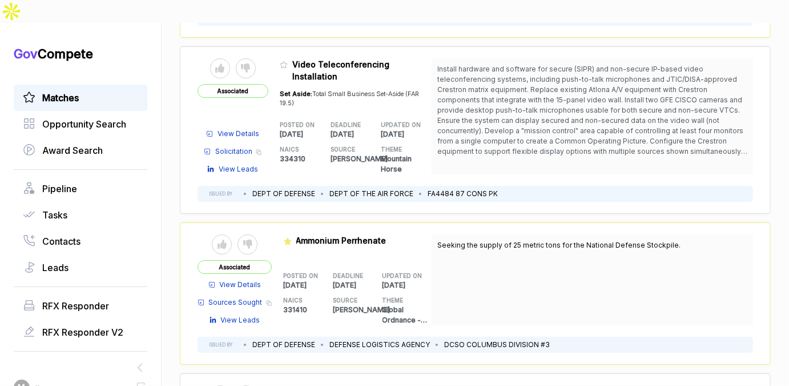
scroll to position [1743, 0]
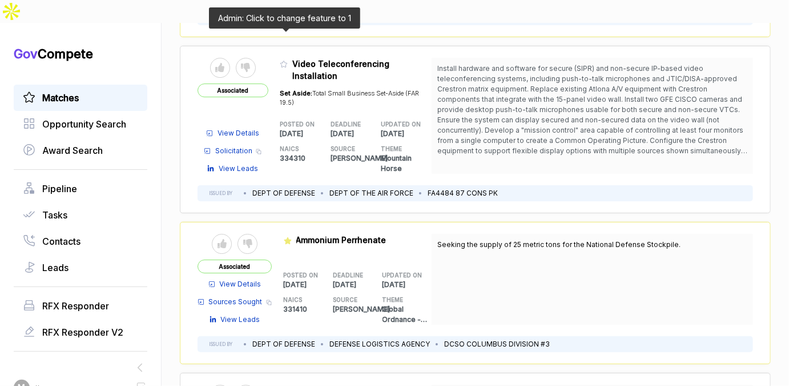
click at [283, 60] on icon at bounding box center [284, 64] width 8 height 8
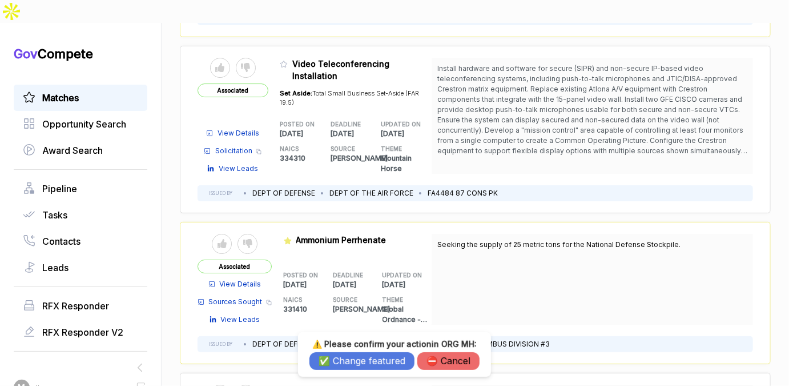
click at [332, 353] on button "✅ Change featured" at bounding box center [362, 361] width 105 height 18
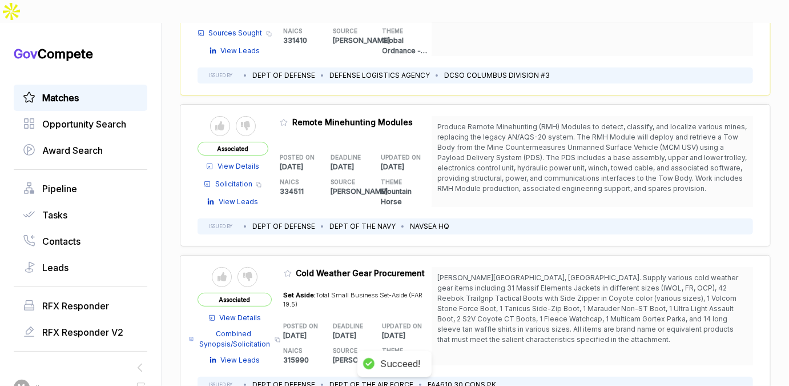
scroll to position [2017, 0]
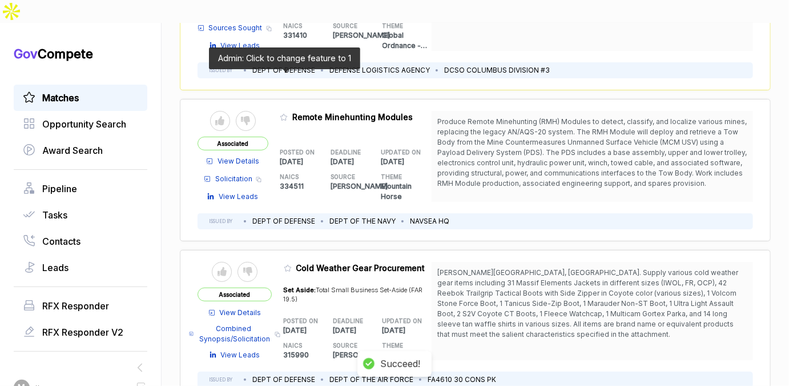
click at [281, 113] on icon at bounding box center [284, 117] width 8 height 8
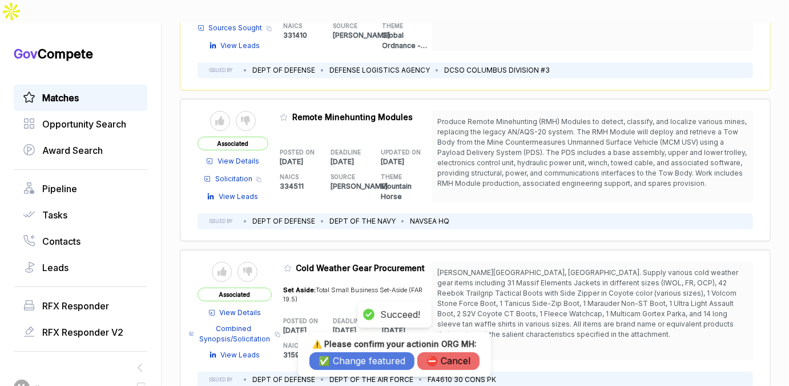
click at [332, 366] on button "✅ Change featured" at bounding box center [362, 361] width 105 height 18
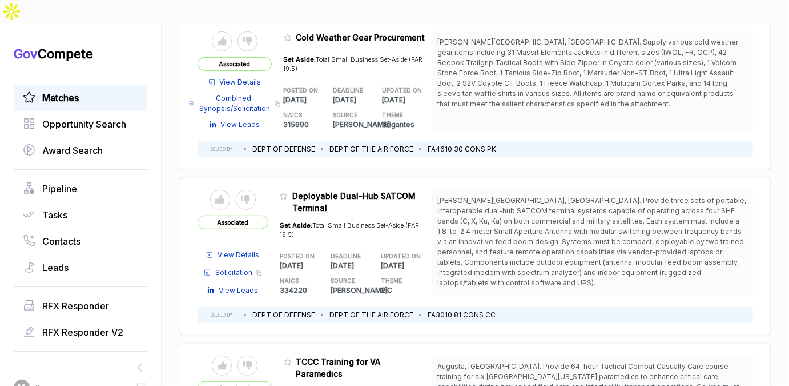
scroll to position [2278, 0]
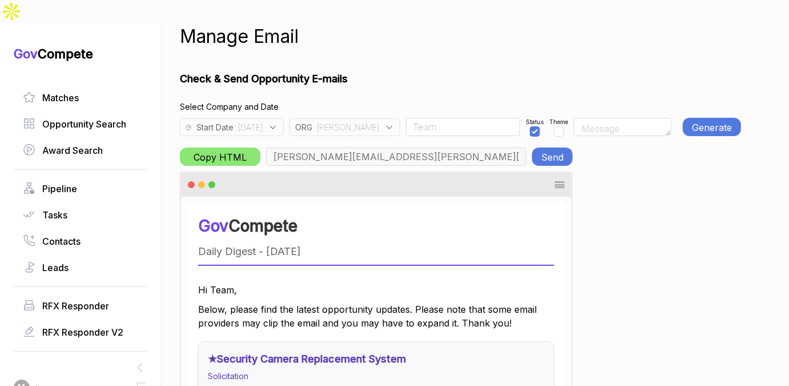
scroll to position [0, 414]
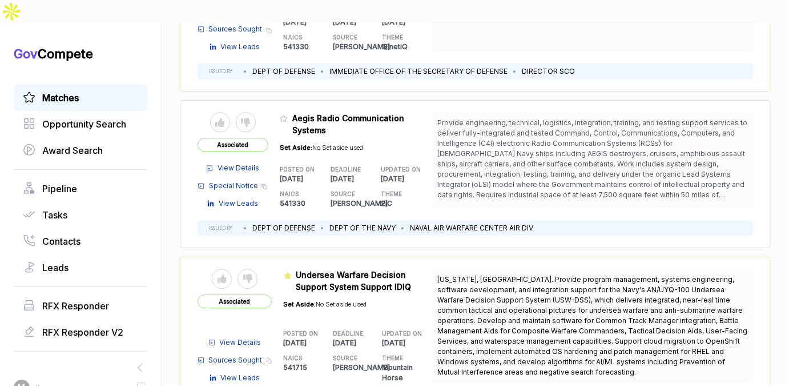
scroll to position [1364, 0]
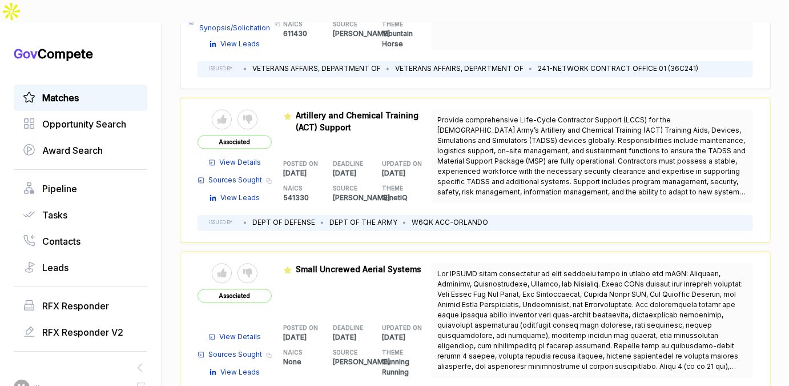
scroll to position [2975, 0]
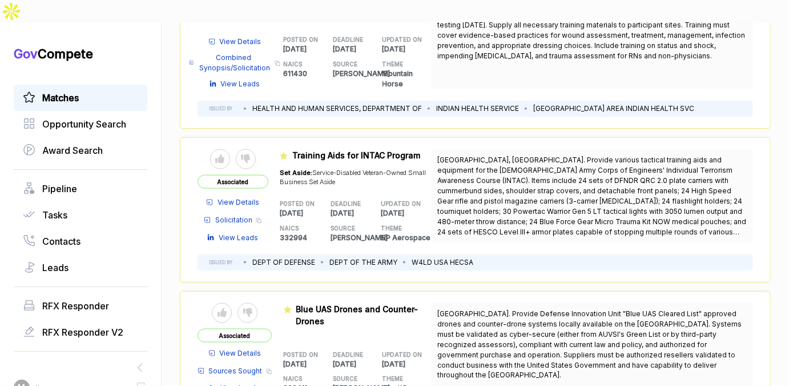
scroll to position [4586, 0]
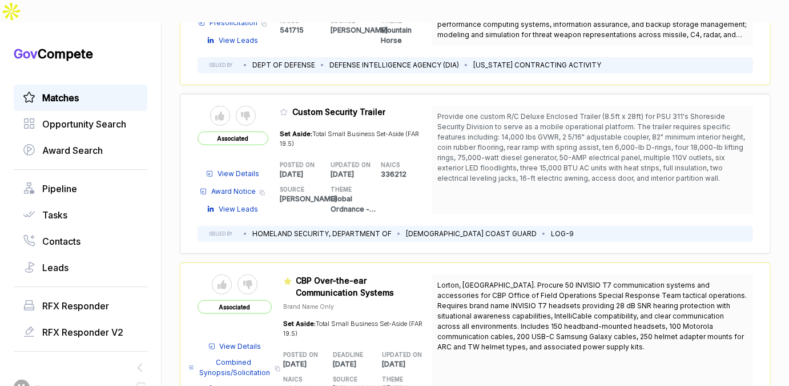
scroll to position [6262, 0]
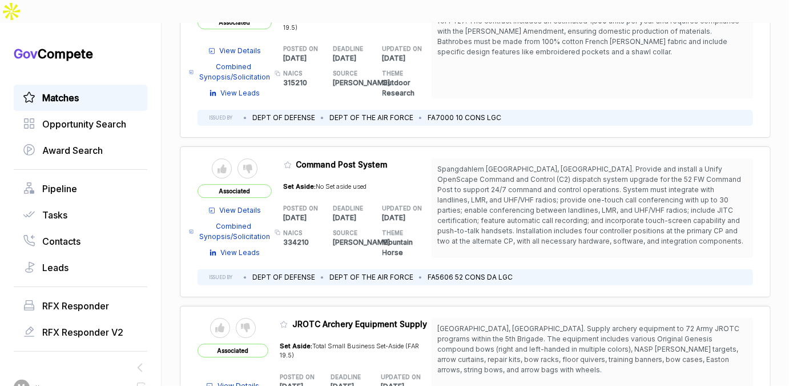
scroll to position [7366, 0]
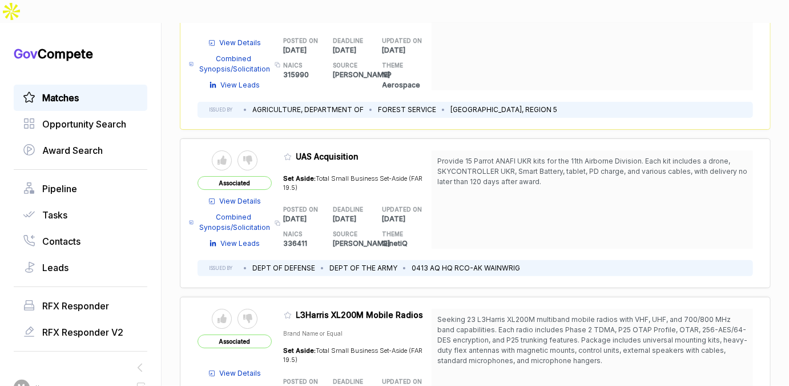
scroll to position [9573, 0]
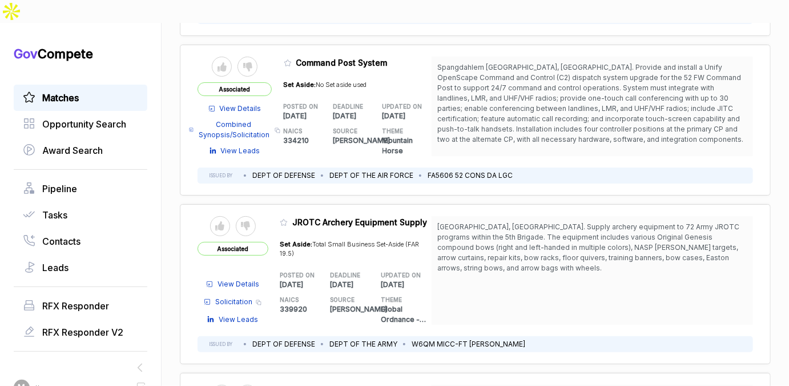
scroll to position [7445, 0]
